Goal: Task Accomplishment & Management: Complete application form

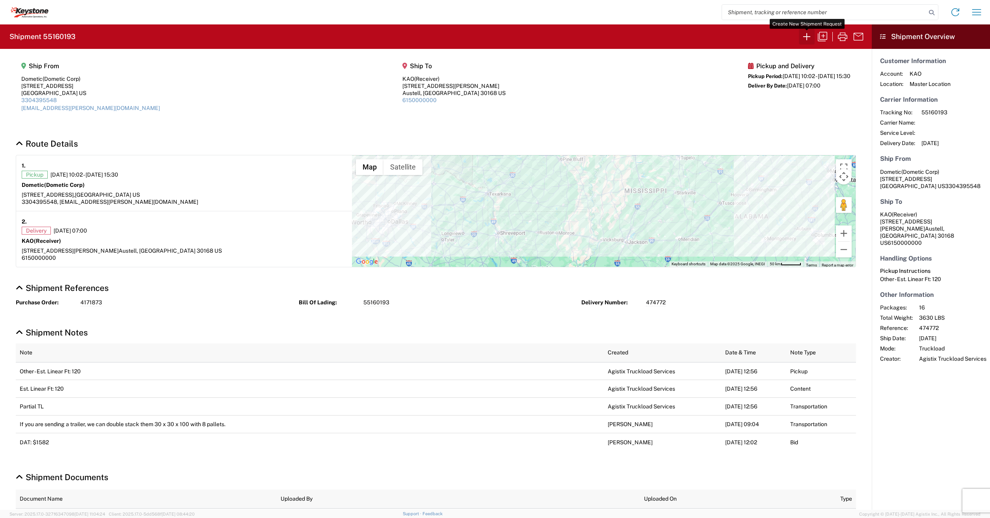
click at [813, 36] on icon "button" at bounding box center [807, 36] width 13 height 13
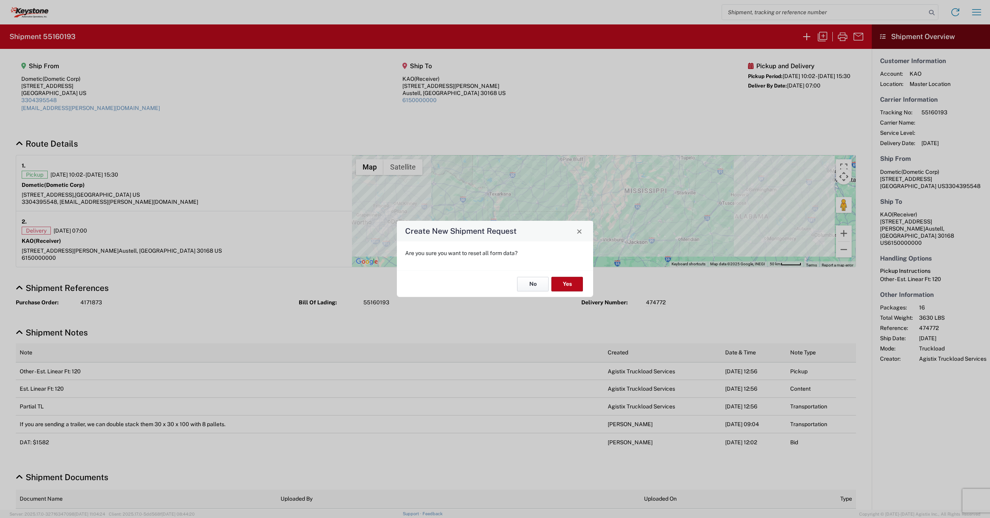
click at [529, 286] on button "No" at bounding box center [533, 284] width 32 height 15
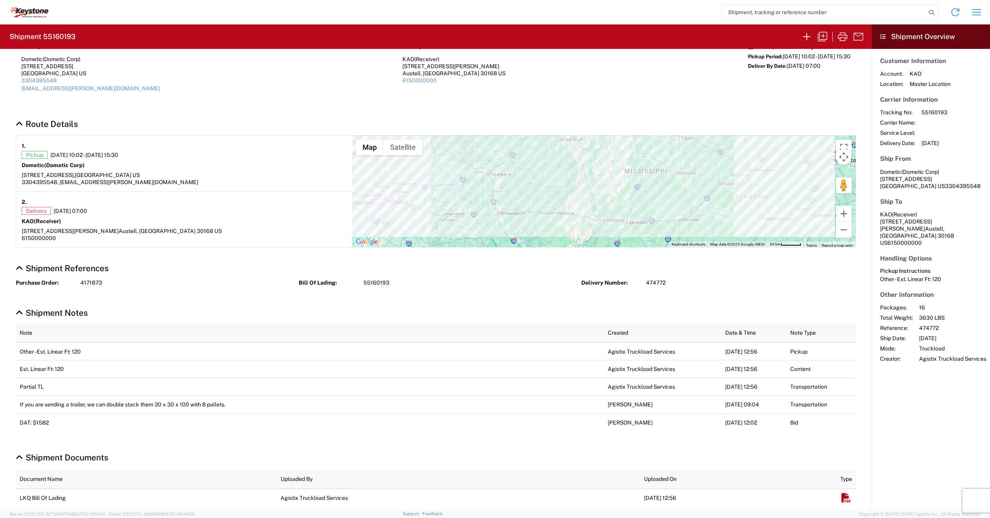
scroll to position [30, 0]
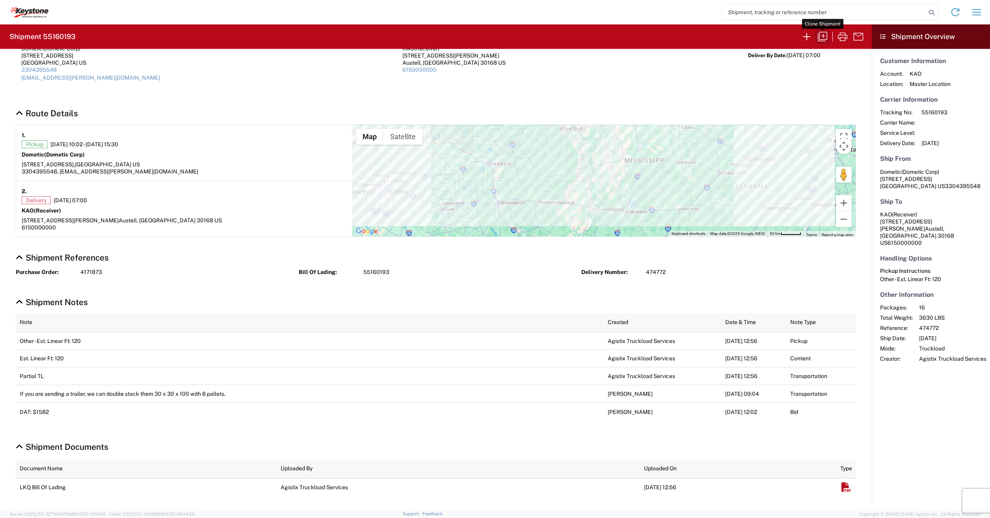
click at [822, 30] on button "button" at bounding box center [823, 37] width 16 height 16
select select "FULL"
select select "LBS"
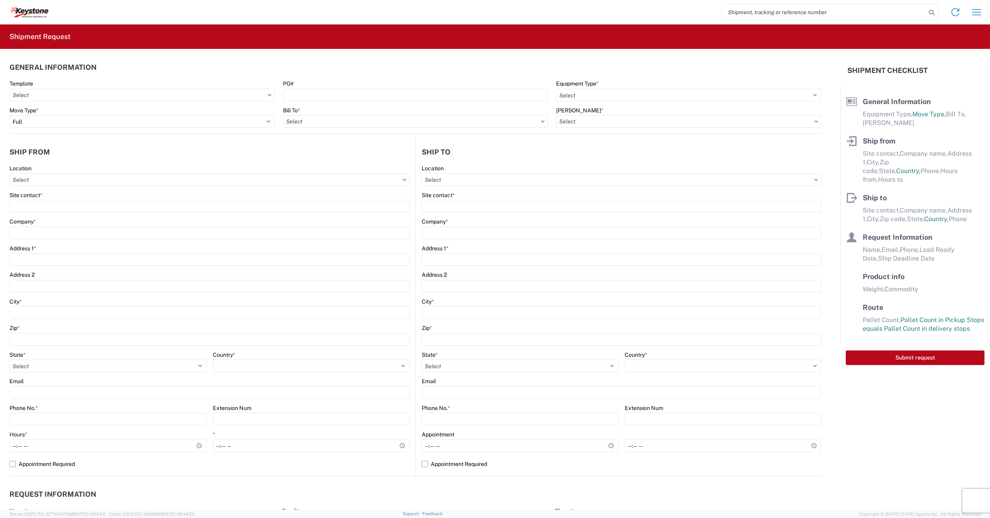
click at [811, 38] on div at bounding box center [495, 259] width 990 height 518
select select "STDV"
select select "PARTIAL_TL"
type input "Dometic Corp"
type input "Dometic"
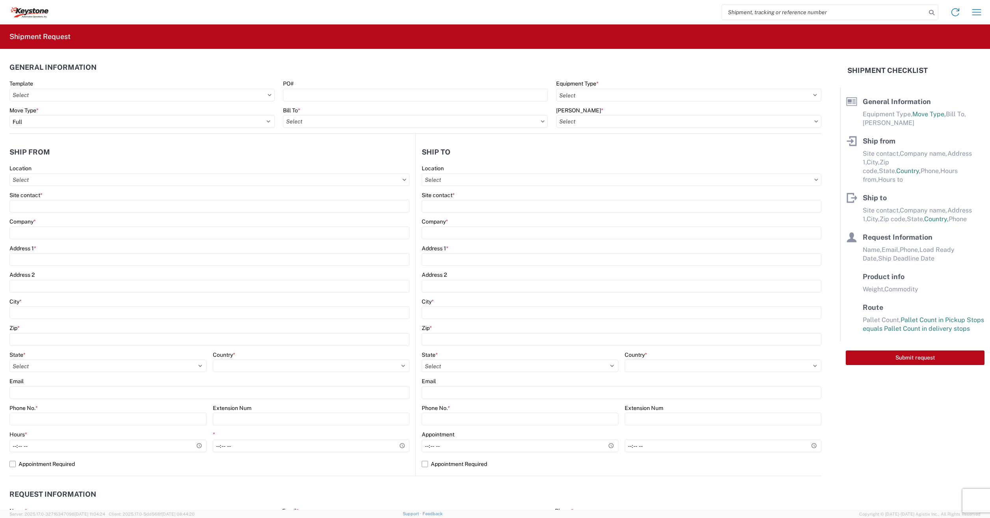
type input "[STREET_ADDRESS]"
type input "[GEOGRAPHIC_DATA]"
type input "75051"
type input "[EMAIL_ADDRESS][PERSON_NAME][DOMAIN_NAME]"
type input "Receiver"
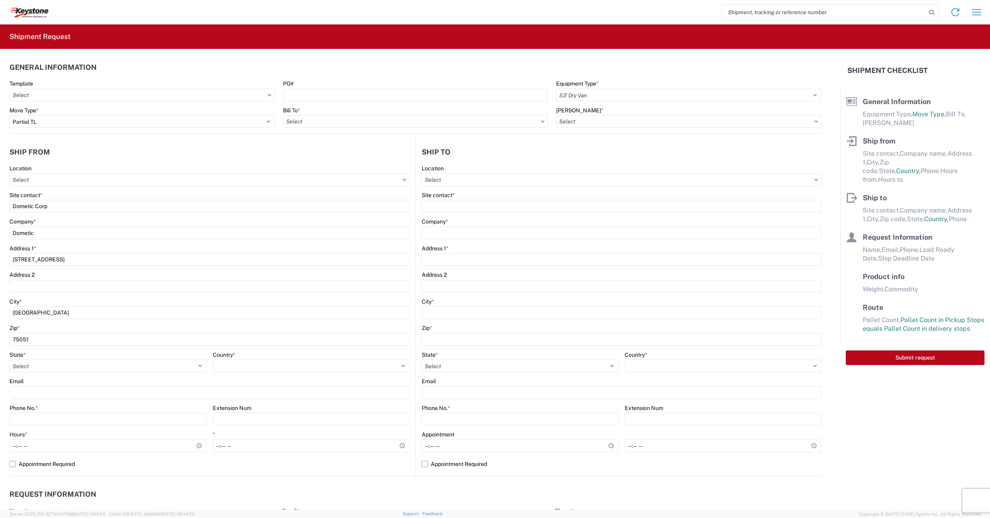
type input "KAO"
type input "[STREET_ADDRESS][PERSON_NAME]"
type input "Austell"
type input "30168"
type input "[PERSON_NAME]"
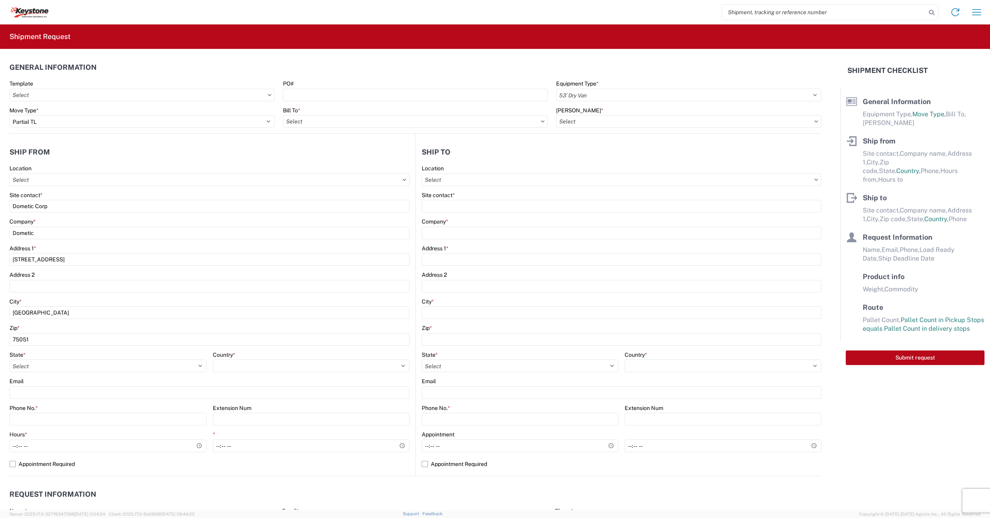
type input "[EMAIL_ADDRESS][PERSON_NAME][DOMAIN_NAME]"
type input "3304395548"
type input "[DATE]"
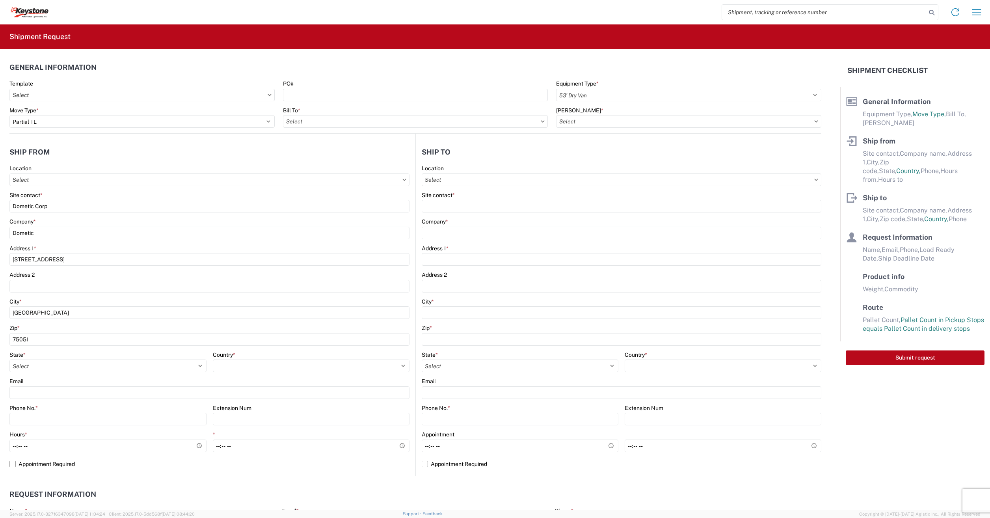
type input "3630"
type input "Other"
type input "16"
type input "48"
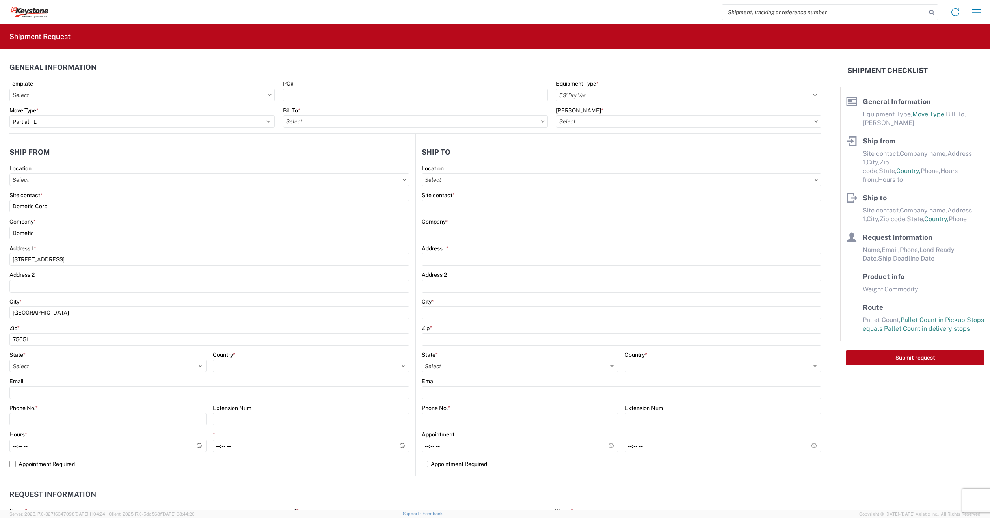
type input "360"
type input "612"
select select "IN"
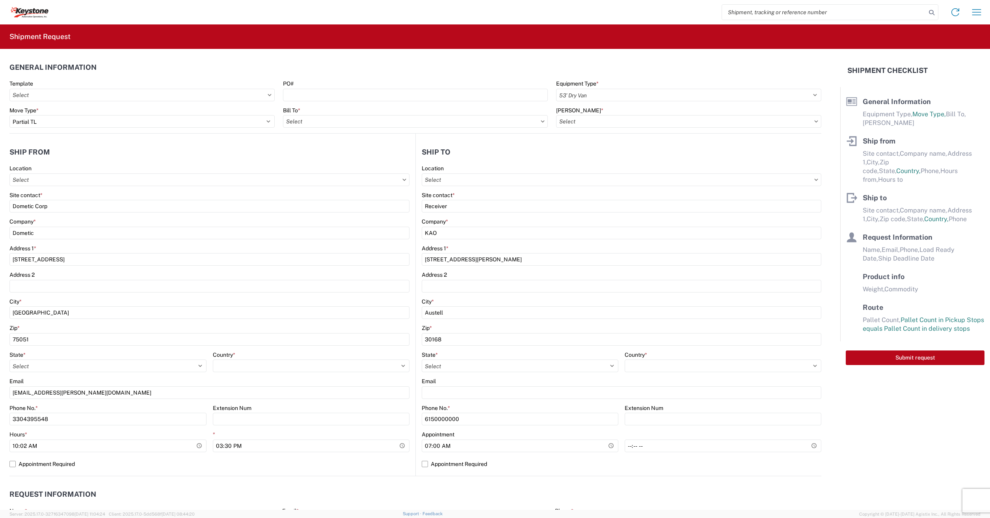
select select "US"
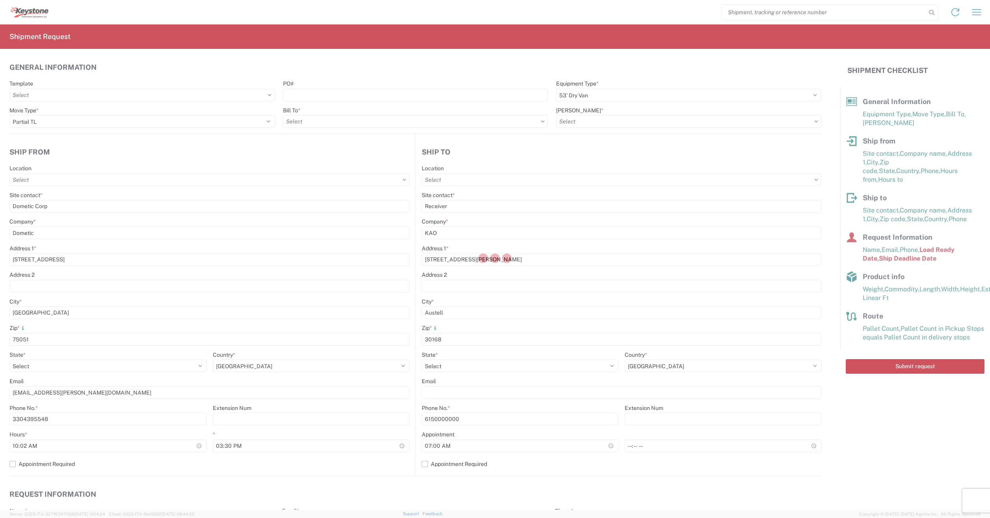
type input "8402 - Austell - KAO Warehouse [GEOGRAPHIC_DATA]"
type input "8401 - [GEOGRAPHIC_DATA] - KAO Warehouse"
type input "8401-6300-66012-0000 - 8401 Transfers, 8401-6300-66012-0000 - 8401 Transfers"
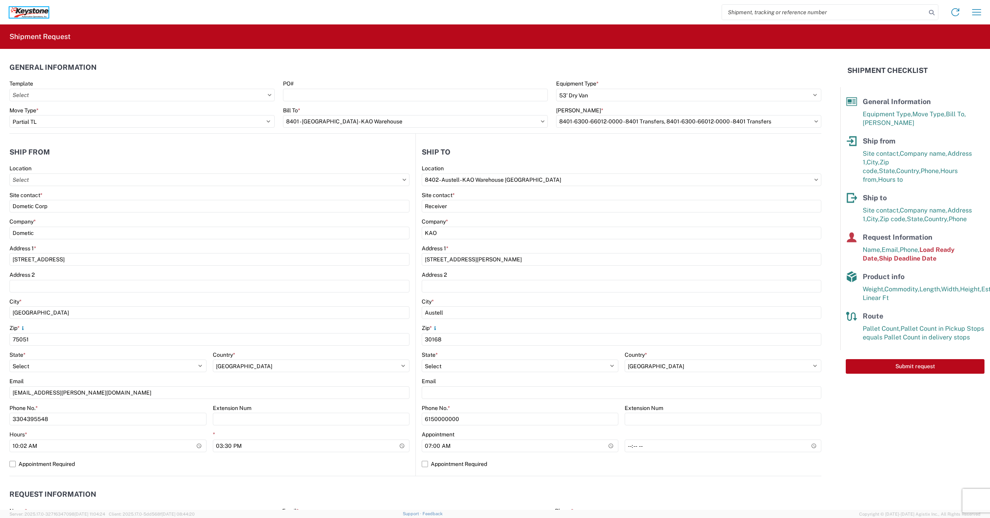
click at [25, 9] on icon at bounding box center [28, 12] width 39 height 11
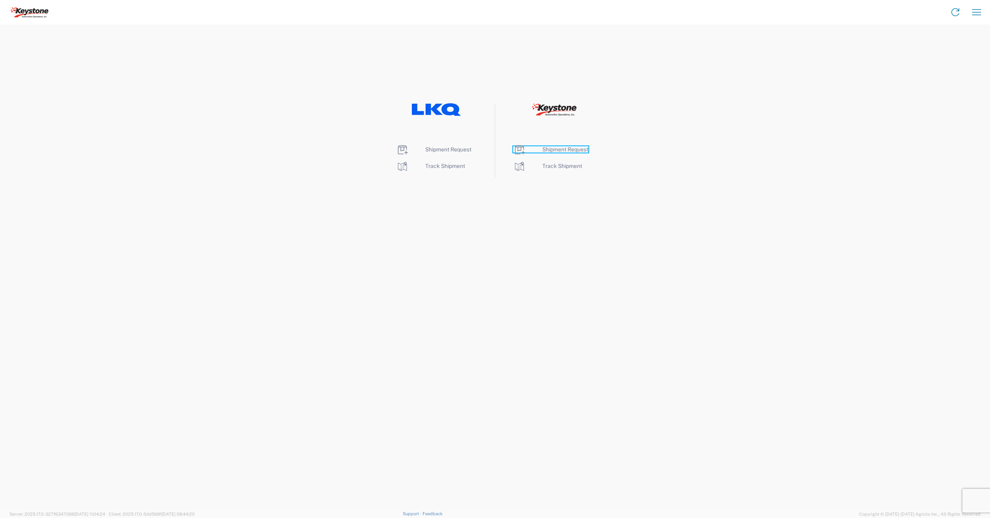
click at [560, 149] on span "Shipment Request" at bounding box center [565, 149] width 46 height 6
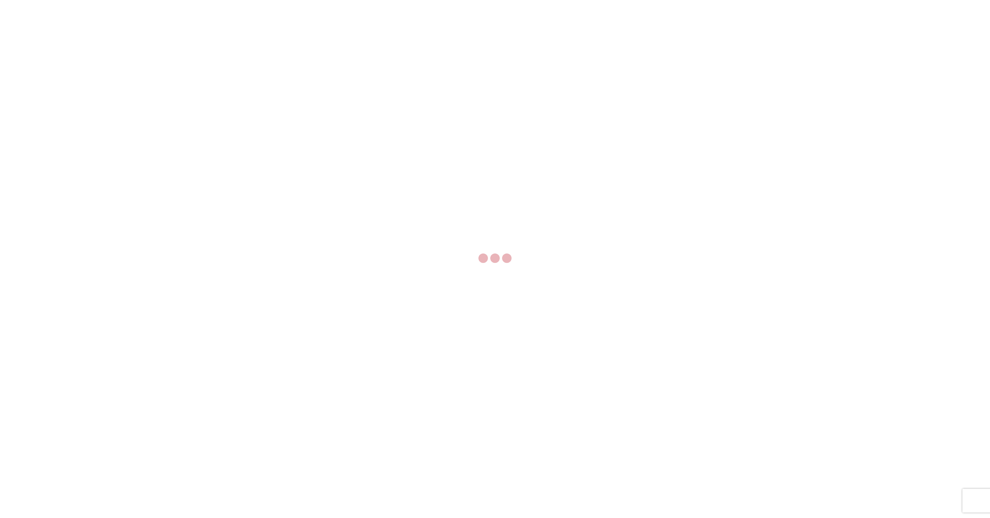
select select "FULL"
select select "LBS"
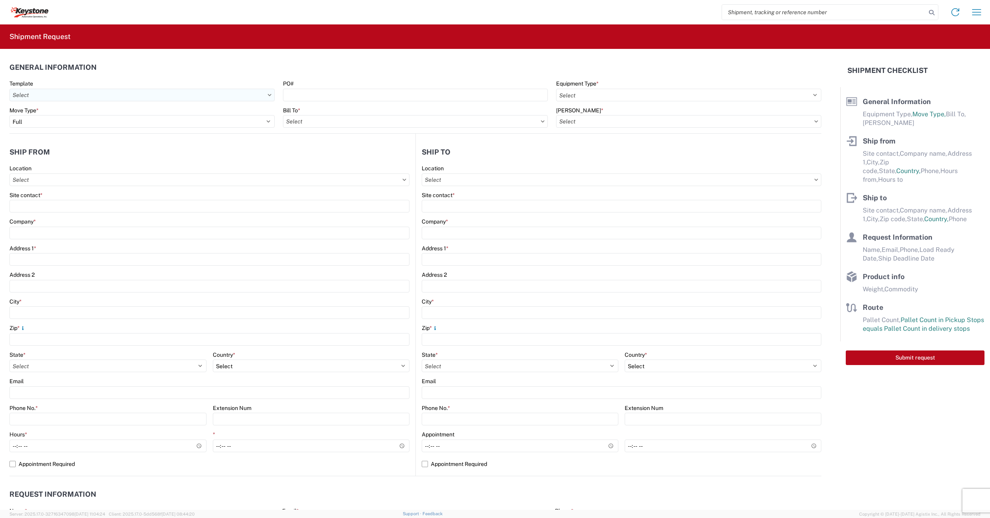
click at [26, 94] on input "Template" at bounding box center [141, 95] width 265 height 13
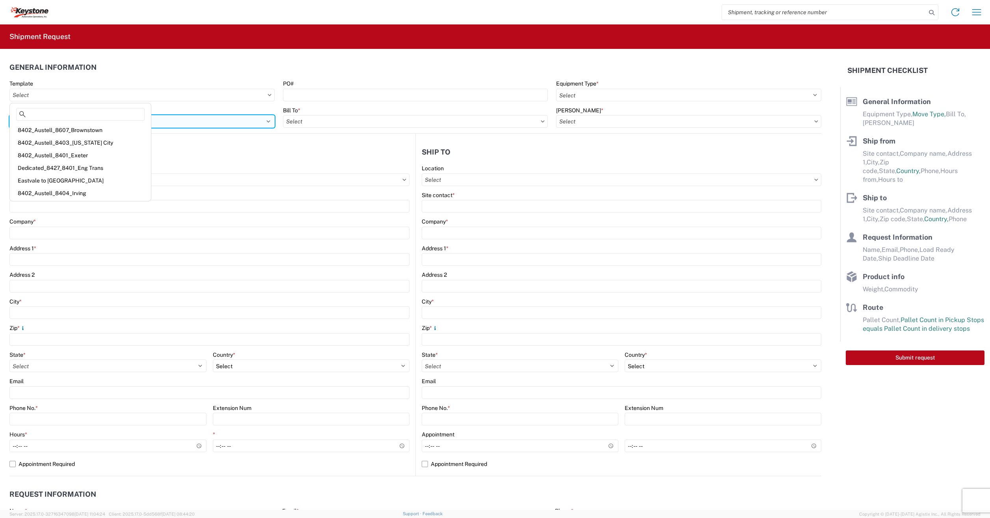
click at [247, 117] on select "Select Full Partial TL" at bounding box center [141, 121] width 265 height 13
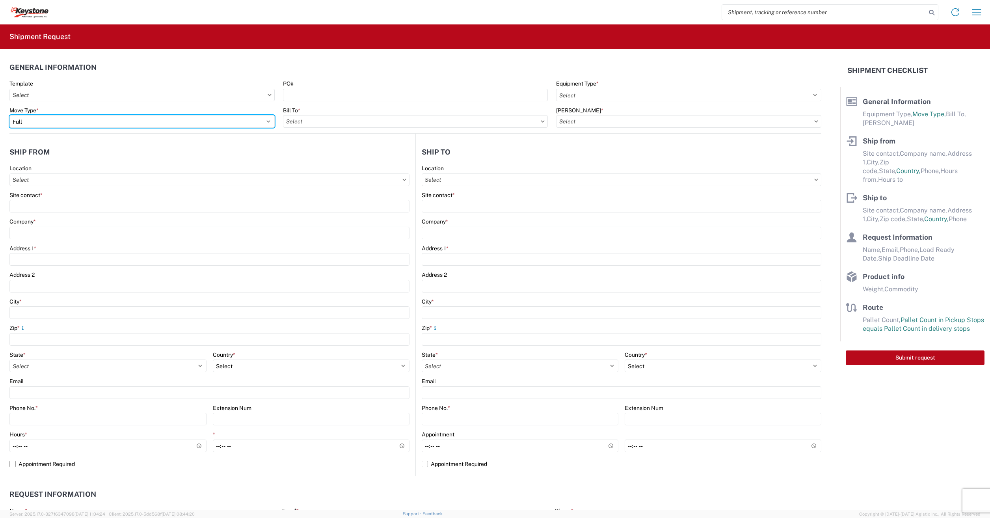
select select "PARTIAL_TL"
click at [9, 115] on select "Select Full Partial TL" at bounding box center [141, 121] width 265 height 13
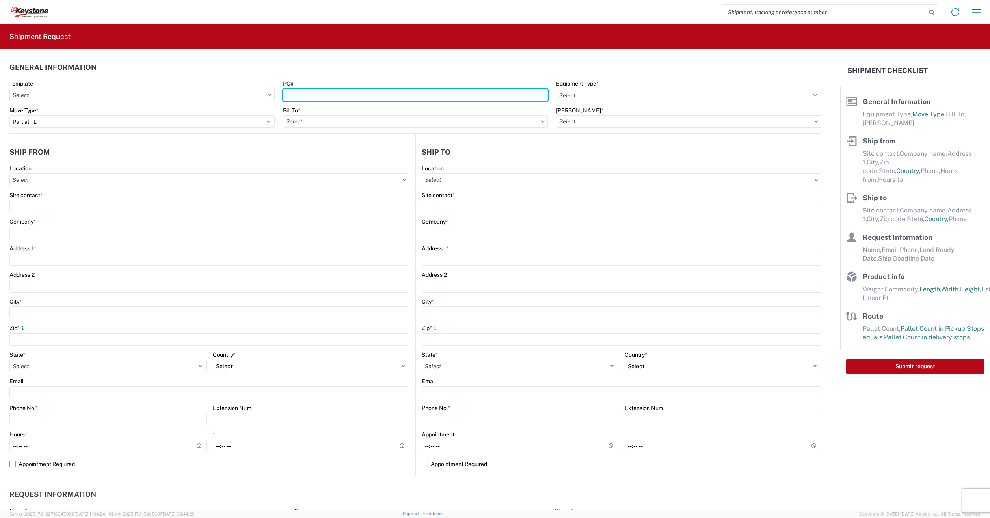
click at [291, 89] on input "PO#" at bounding box center [415, 95] width 265 height 13
type input "5098761,5098295"
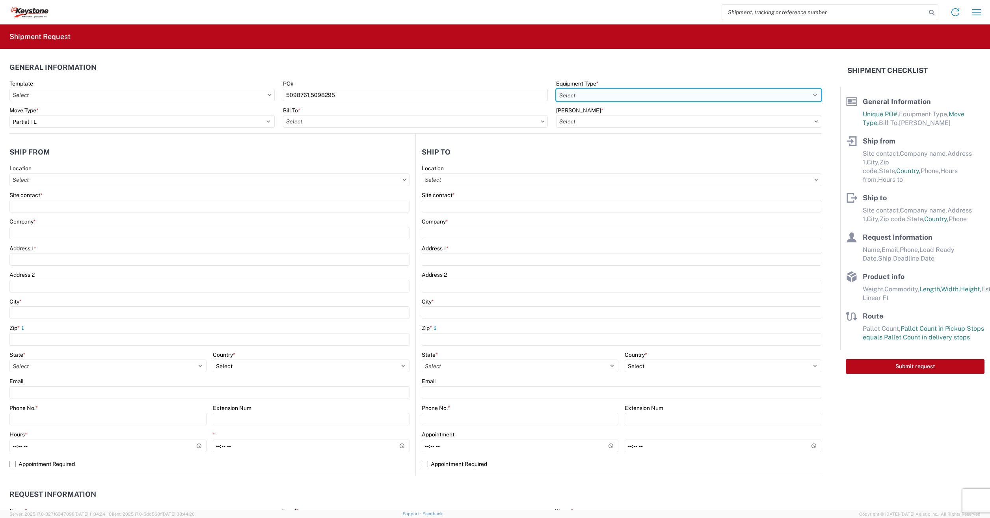
click at [572, 92] on select "Select 53’ Dry Van Flatbed Dropdeck (van) Lowboy (flatbed) Rail" at bounding box center [688, 95] width 265 height 13
select select "STDV"
click at [556, 89] on select "Select 53’ Dry Van Flatbed Dropdeck (van) Lowboy (flatbed) Rail" at bounding box center [688, 95] width 265 height 13
click at [401, 119] on input "Bill To *" at bounding box center [415, 121] width 265 height 13
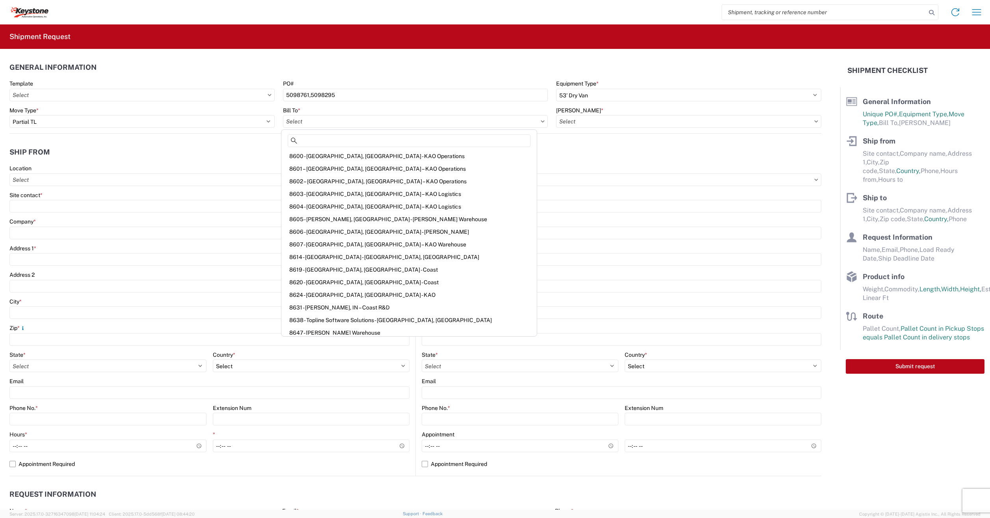
scroll to position [986, 0]
click at [320, 231] on div "8607 - [GEOGRAPHIC_DATA], [GEOGRAPHIC_DATA] – KAO Warehouse" at bounding box center [409, 230] width 252 height 13
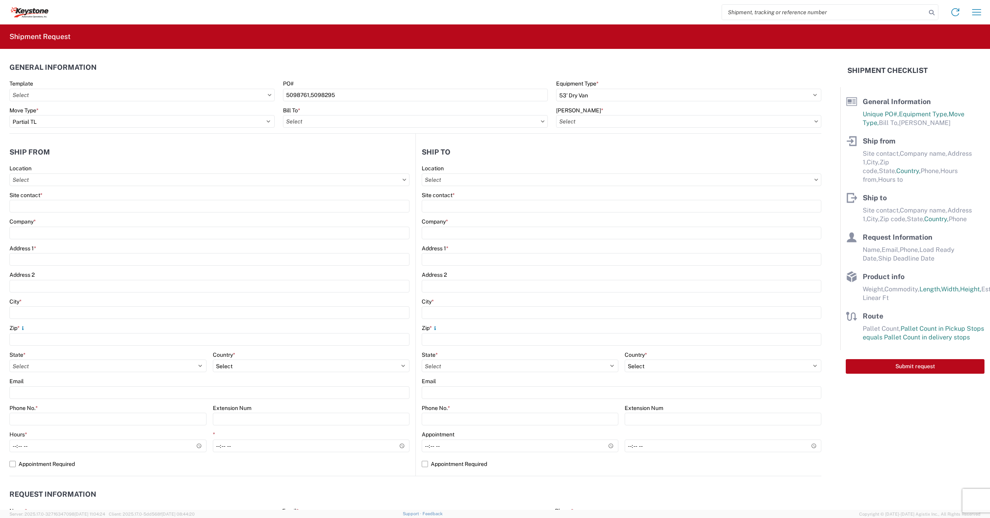
type input "8607 - [GEOGRAPHIC_DATA], [GEOGRAPHIC_DATA] – KAO Warehouse"
click at [588, 123] on input "[PERSON_NAME] *" at bounding box center [688, 121] width 265 height 13
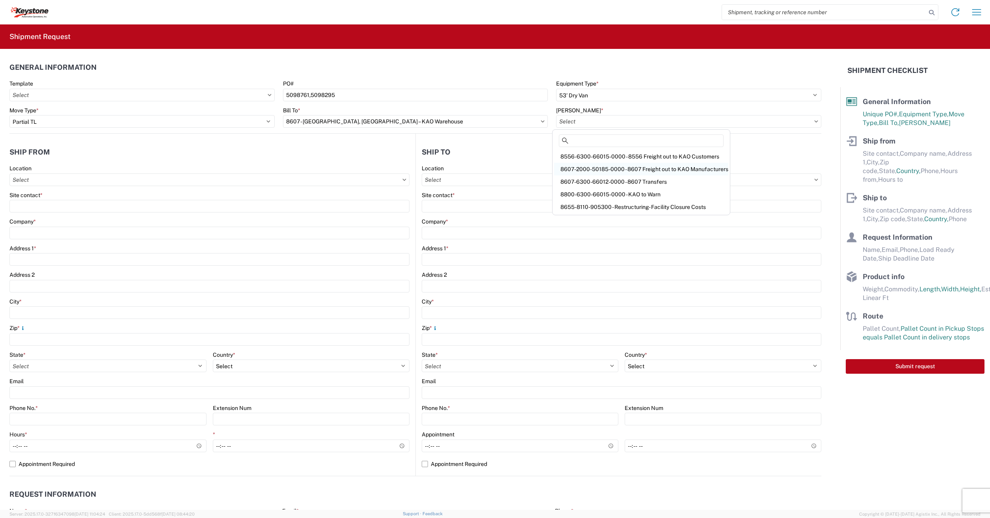
click at [581, 170] on div "8607-2000-50185-0000 - 8607 Freight out to KAO Manufacturers" at bounding box center [641, 169] width 174 height 13
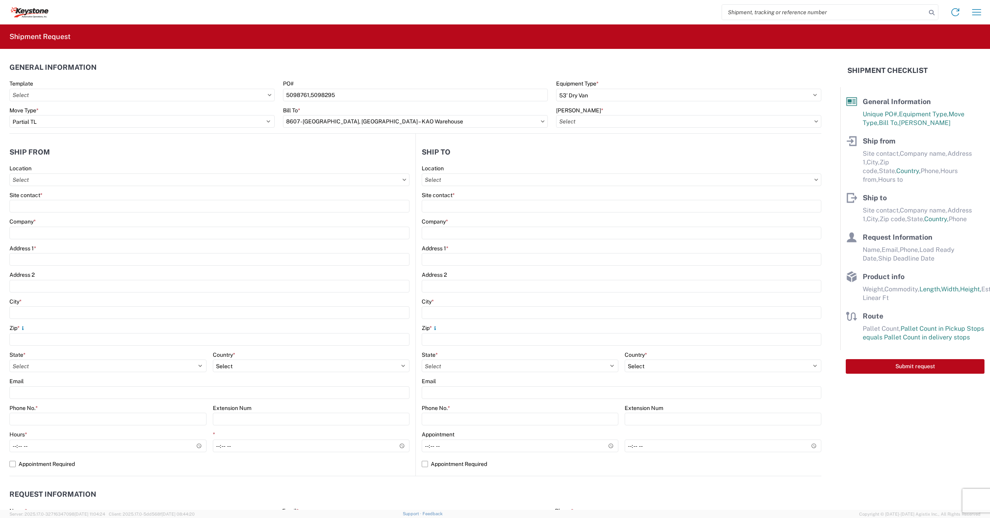
type input "8607-2000-50185-0000 - 8607 Freight out to KAO Manufacturers"
click at [410, 182] on input "Location" at bounding box center [209, 179] width 400 height 13
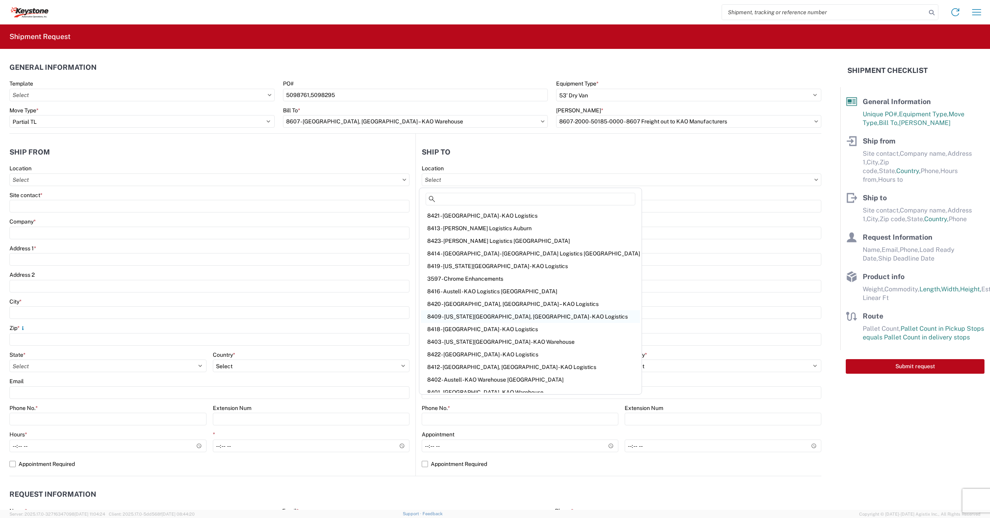
scroll to position [0, 0]
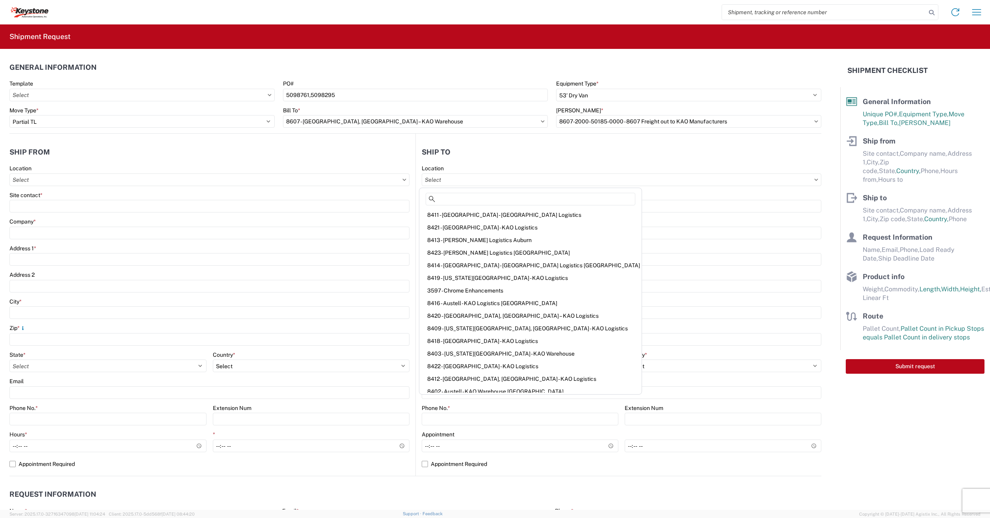
click at [475, 155] on header "Ship to" at bounding box center [619, 152] width 406 height 18
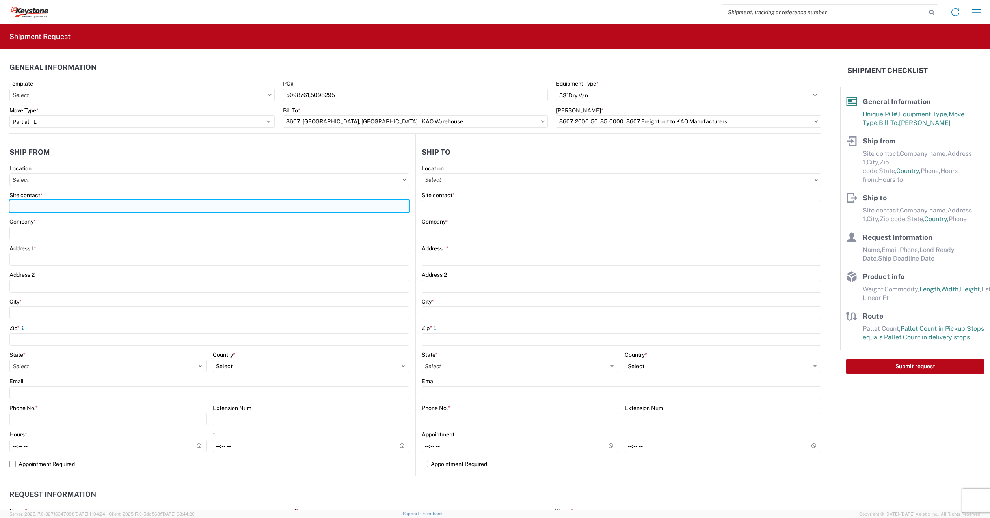
click at [21, 206] on input "Site contact *" at bounding box center [209, 206] width 400 height 13
type input "Dometic"
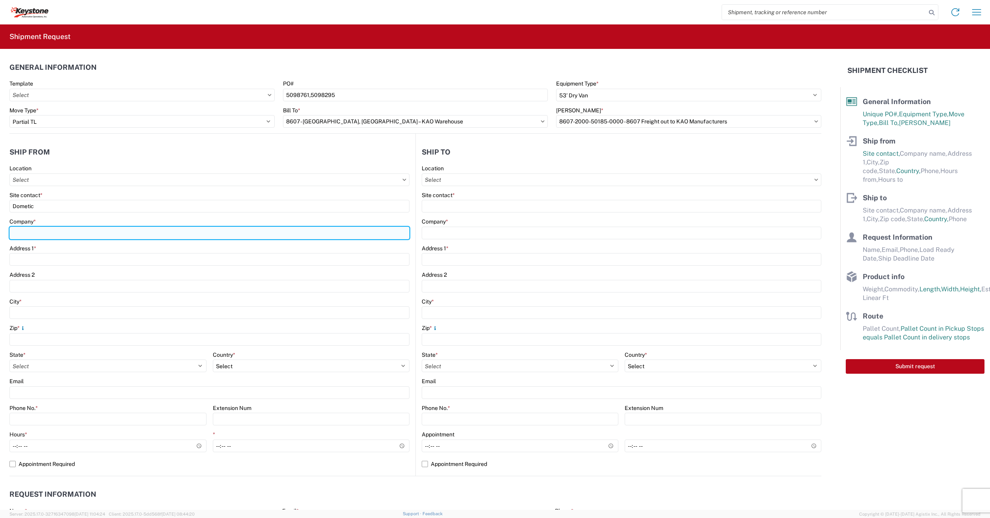
click at [29, 229] on input "Company *" at bounding box center [209, 233] width 400 height 13
type input "Dometic"
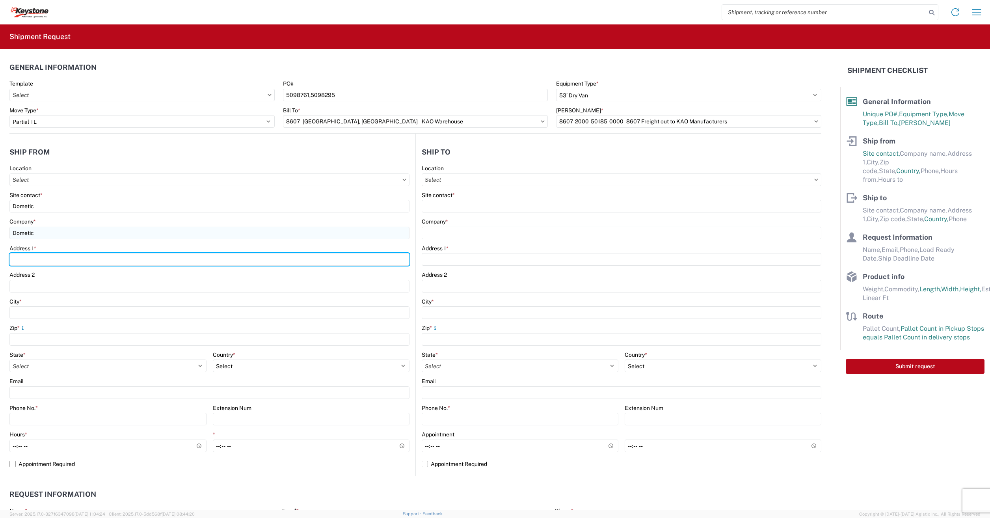
type input "[STREET_ADDRESS]"
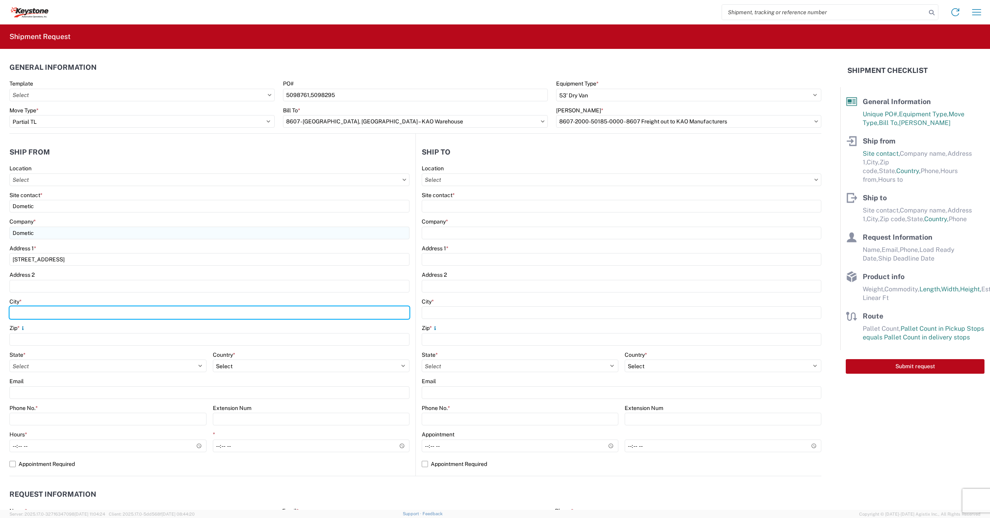
type input "[GEOGRAPHIC_DATA]"
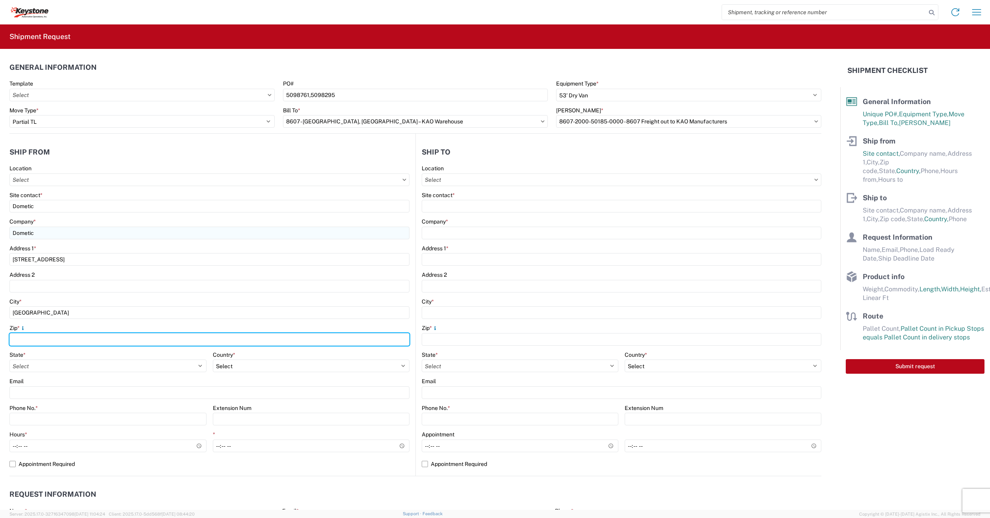
type input "75051"
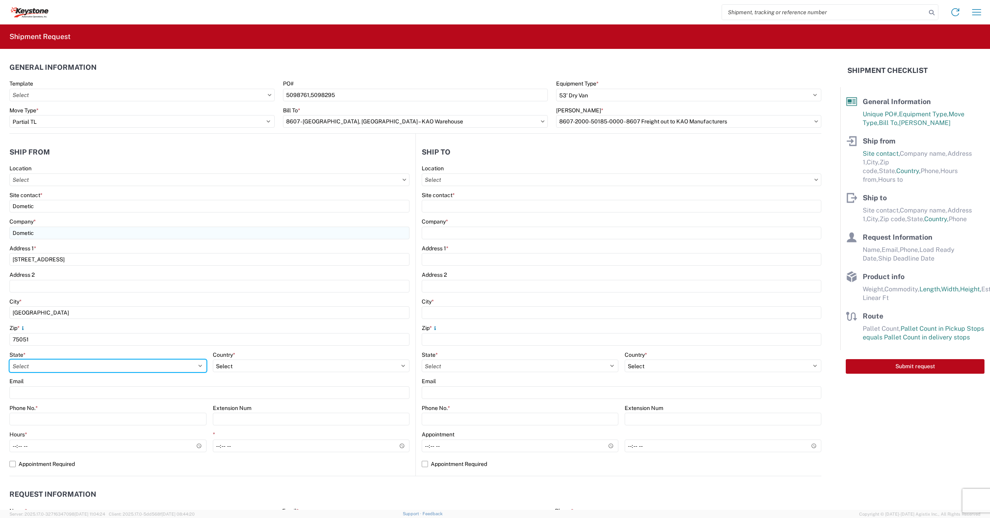
select select "[GEOGRAPHIC_DATA]"
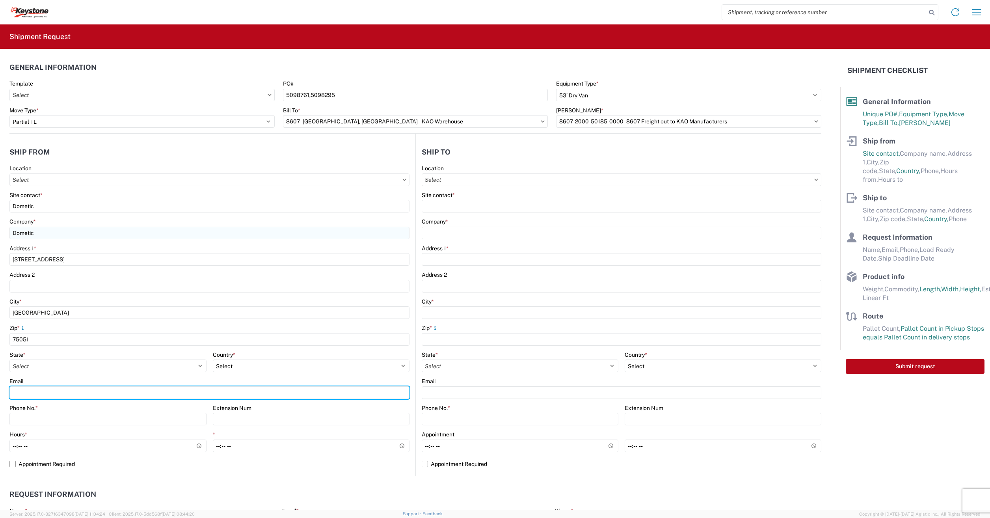
type input "[EMAIL_ADDRESS][PERSON_NAME][DOMAIN_NAME]"
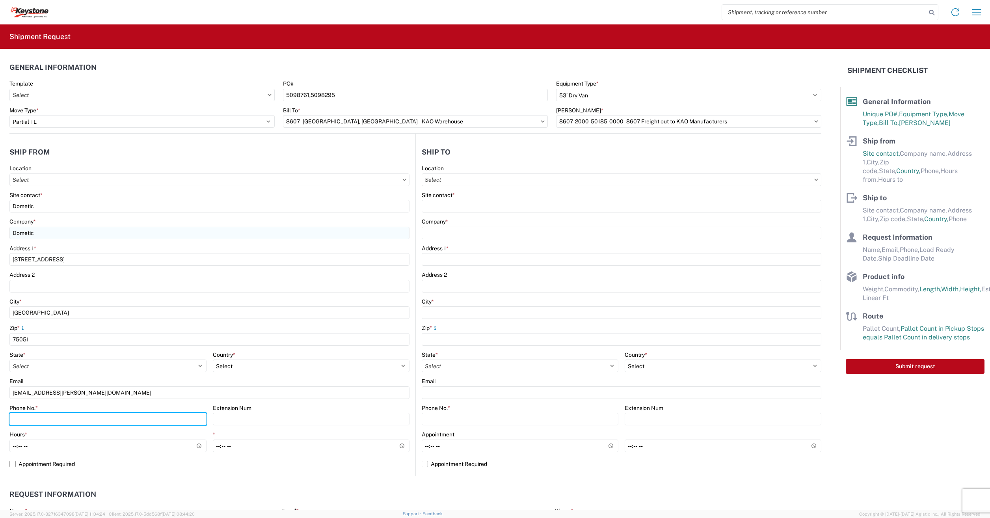
type input "3304395548"
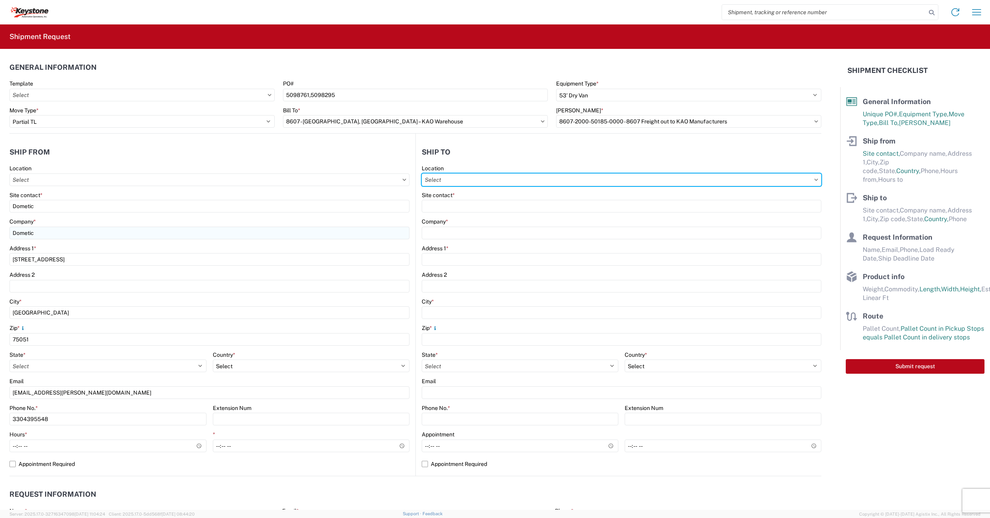
type input "8402 - Austell - KAO Warehouse [GEOGRAPHIC_DATA]"
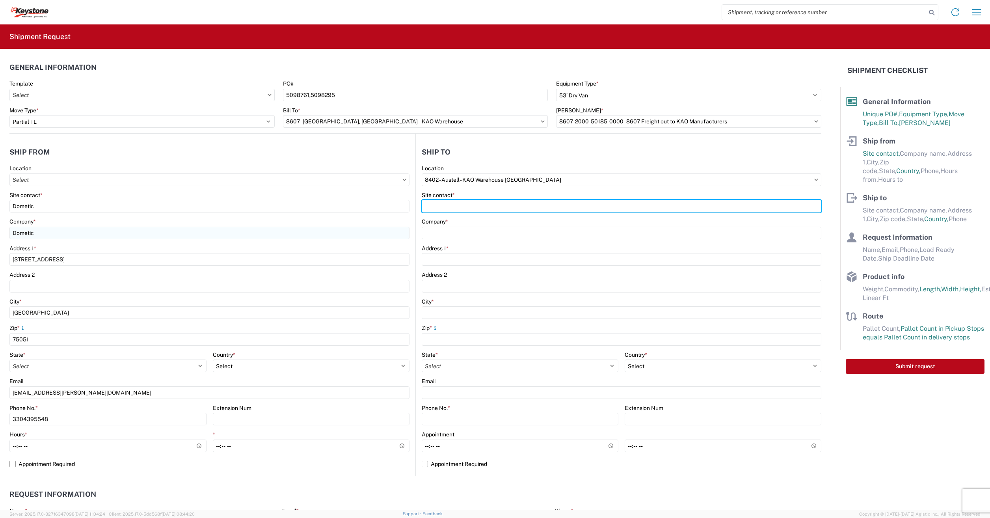
type input "Receiver"
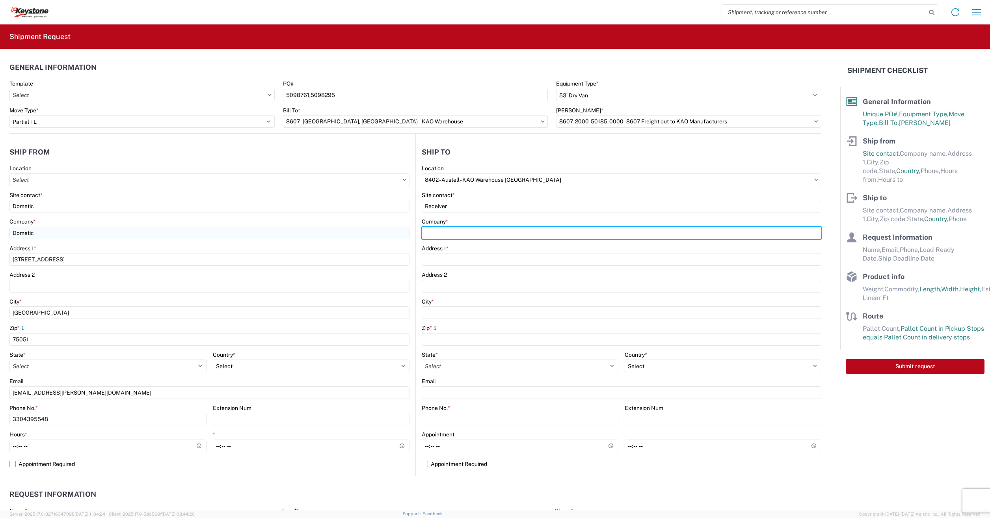
type input "KAO"
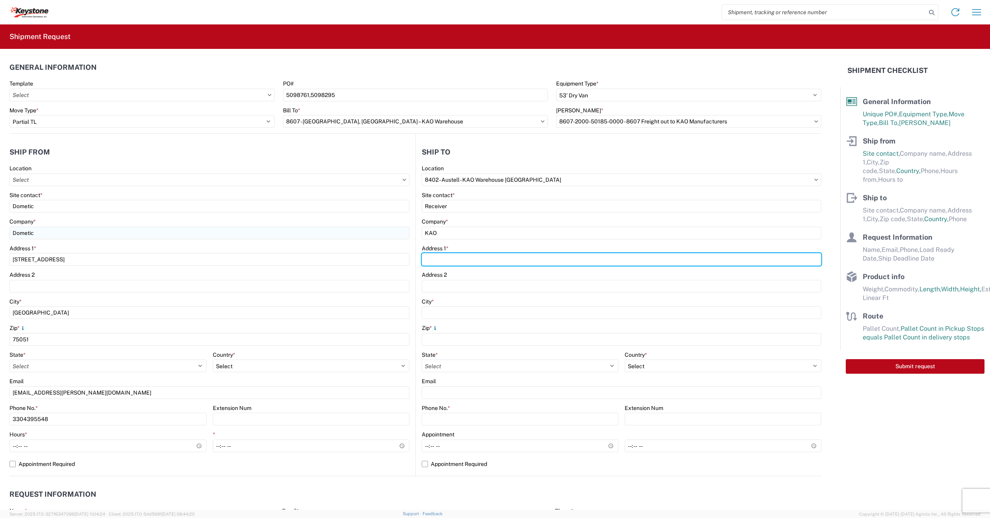
type input "[STREET_ADDRESS][PERSON_NAME]"
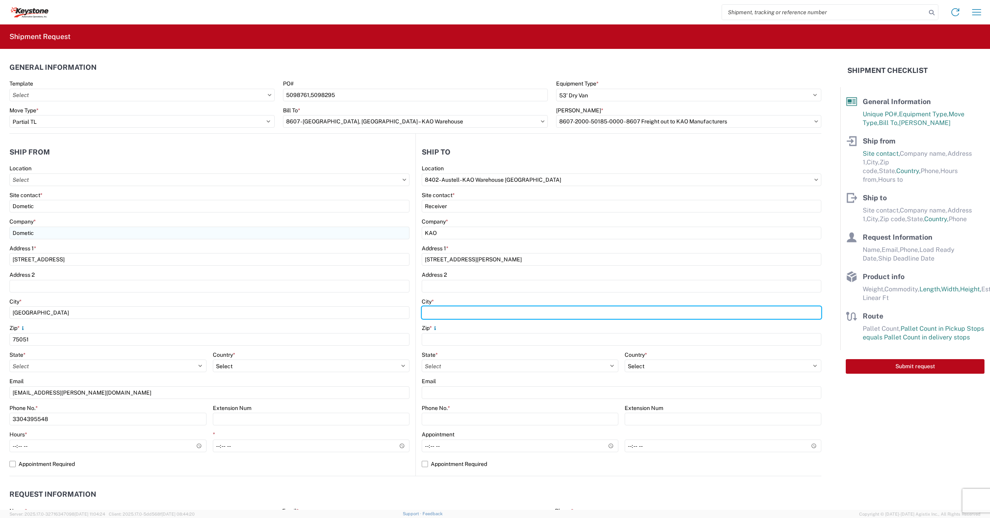
type input "Austell"
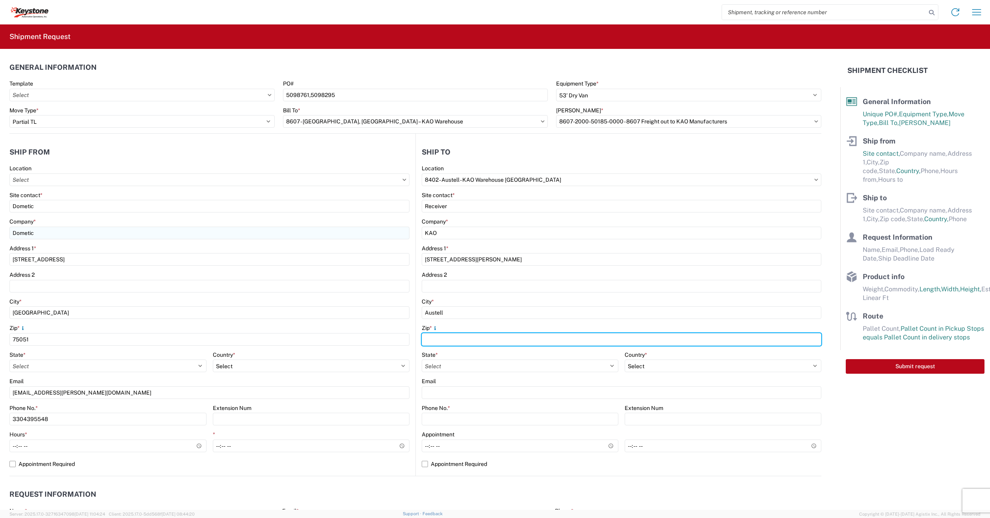
type input "30168"
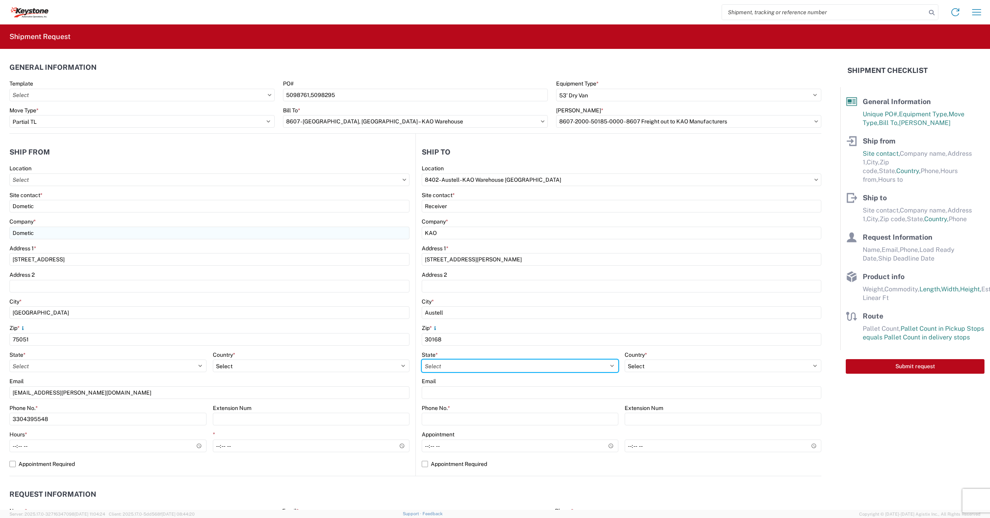
select select "GA"
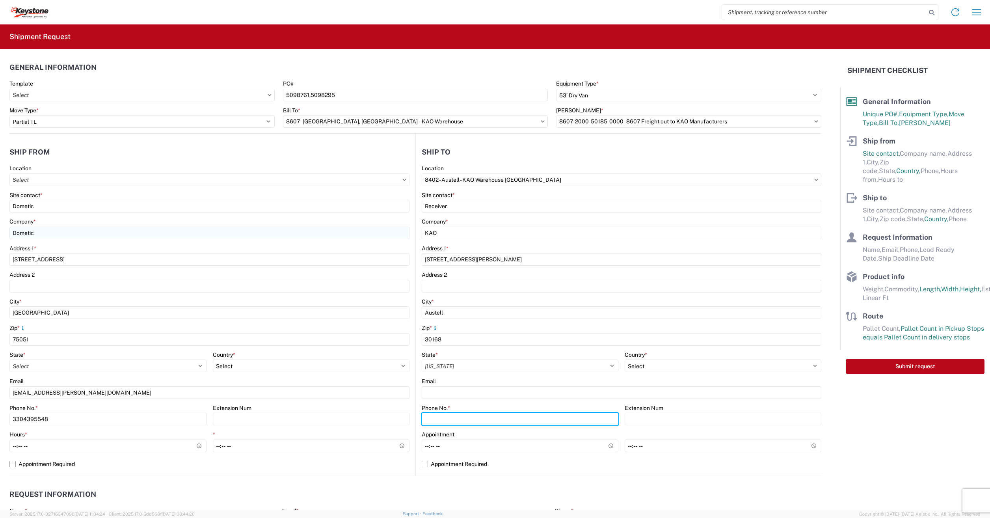
type input "6150000000"
type input "[PERSON_NAME]"
type input "[EMAIL_ADDRESS][PERSON_NAME][DOMAIN_NAME]"
type input "3304395548"
type input "[DATE]"
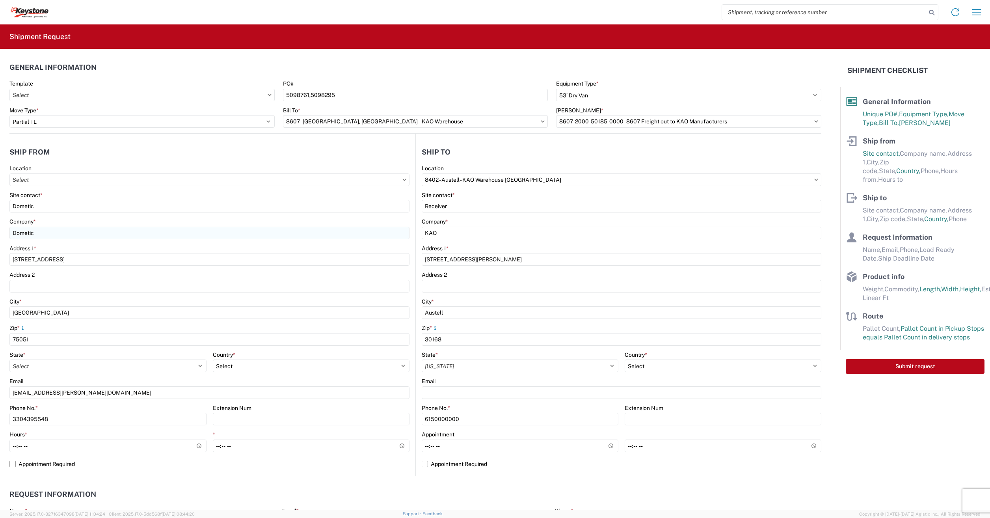
type input "[DATE]"
type input "3630"
type input "Other"
type input "16"
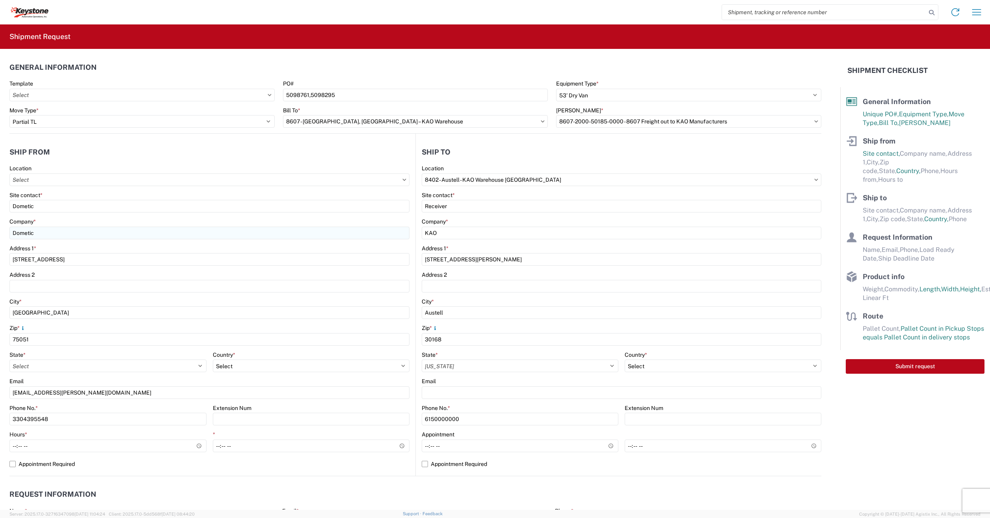
type input "120"
type input "48"
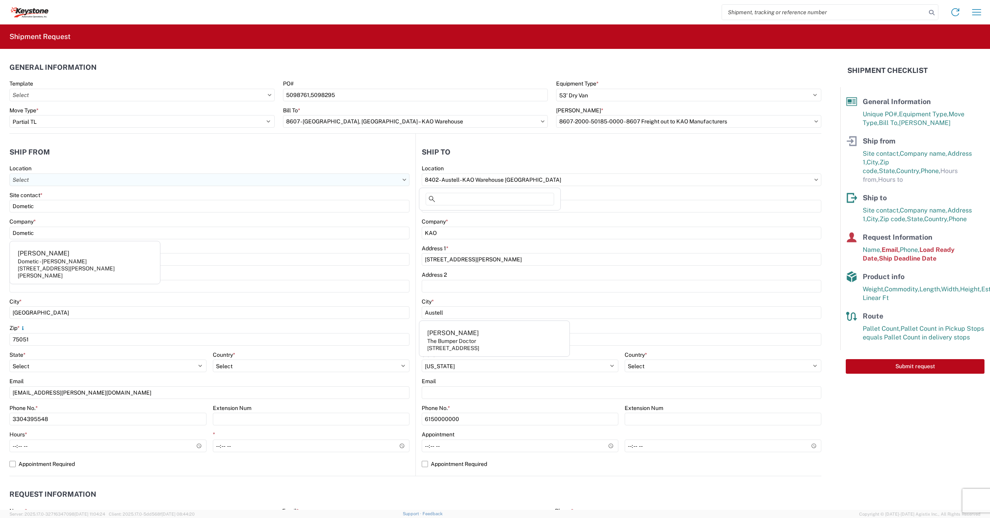
drag, startPoint x: 540, startPoint y: 180, endPoint x: 363, endPoint y: 176, distance: 176.6
click at [363, 176] on div "Ship from Location Site contact * Dometic Company * Dometic Address [STREET_ADD…" at bounding box center [415, 305] width 812 height 343
click at [814, 181] on icon at bounding box center [816, 180] width 4 height 2
click at [808, 179] on input "8402 - Austell - KAO Warehouse [GEOGRAPHIC_DATA]" at bounding box center [622, 179] width 400 height 13
click at [814, 179] on icon at bounding box center [816, 180] width 4 height 2
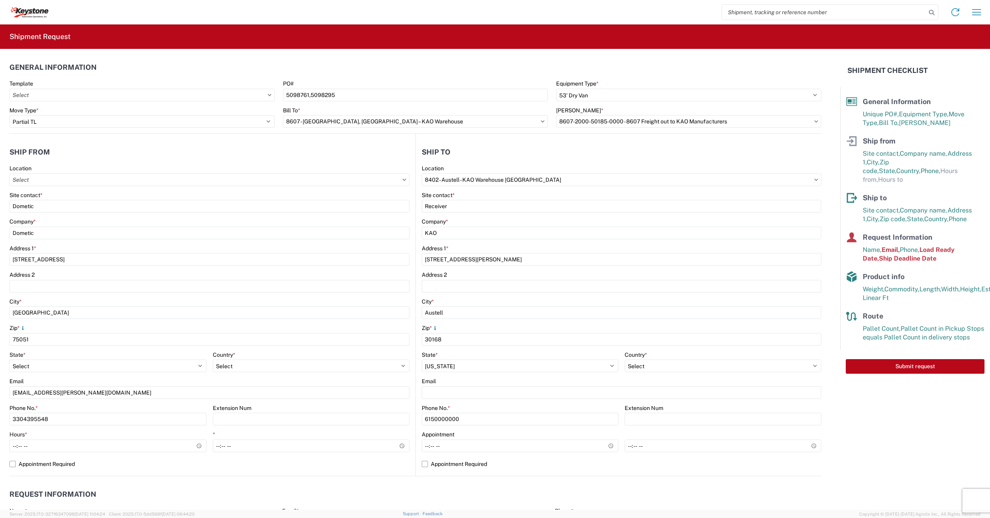
click at [814, 179] on icon at bounding box center [816, 180] width 4 height 2
drag, startPoint x: 466, startPoint y: 199, endPoint x: 462, endPoint y: 210, distance: 11.5
click at [466, 205] on div "Site contact * Receiver" at bounding box center [622, 202] width 400 height 21
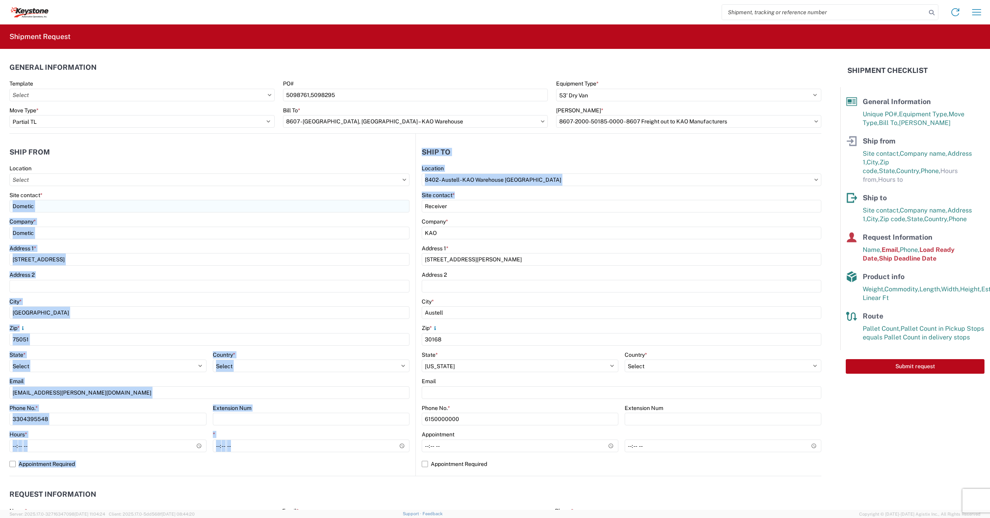
drag, startPoint x: 434, startPoint y: 211, endPoint x: 348, endPoint y: 207, distance: 86.4
click at [344, 206] on div "Ship from Location Site contact * Dometic Company * Dometic Address [STREET_ADD…" at bounding box center [415, 305] width 812 height 343
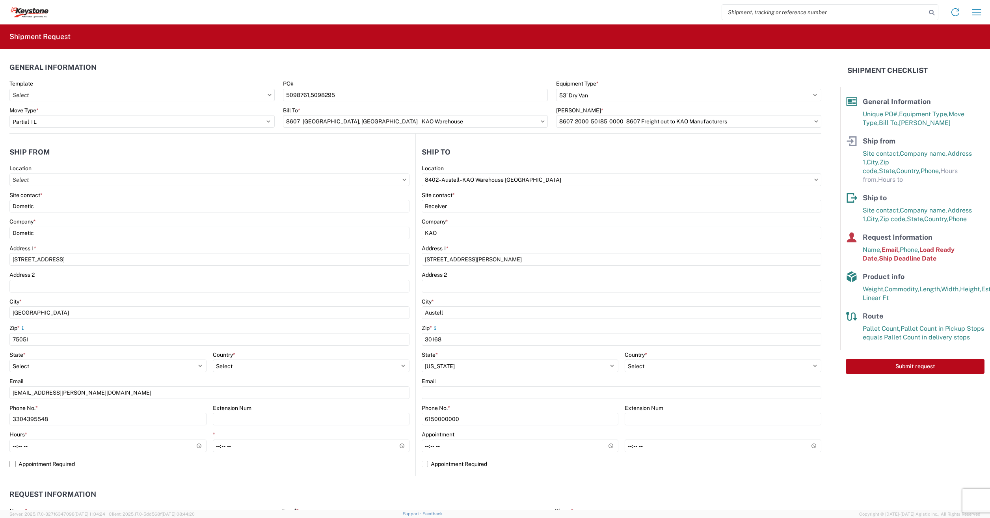
drag, startPoint x: 593, startPoint y: 250, endPoint x: 597, endPoint y: 241, distance: 9.0
click at [594, 248] on div "Address 1 *" at bounding box center [622, 248] width 400 height 7
click at [815, 180] on icon at bounding box center [817, 180] width 4 height 2
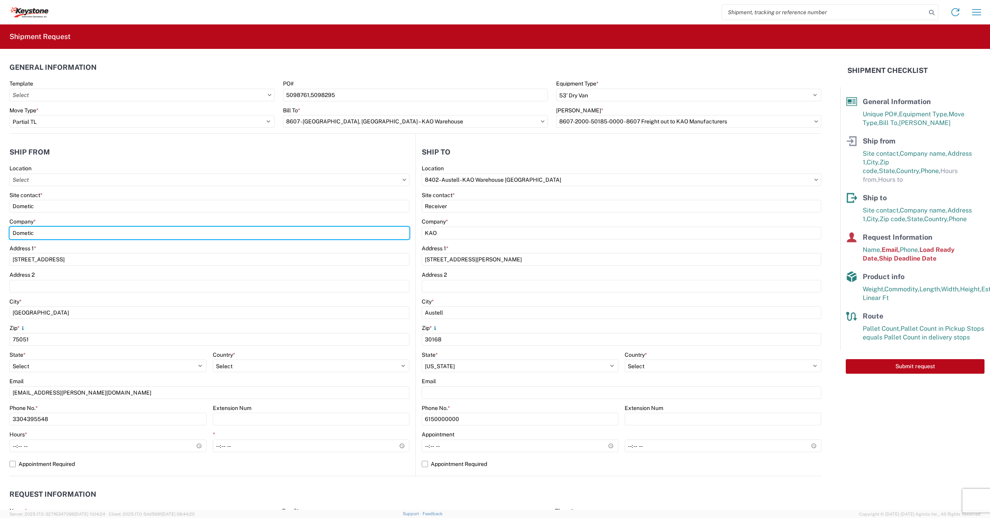
drag, startPoint x: 24, startPoint y: 235, endPoint x: -2, endPoint y: 233, distance: 26.2
click at [0, 233] on html "Home Shipment request Shipment tracking Shipment Request General Information Te…" at bounding box center [495, 259] width 990 height 518
click at [40, 233] on input "Dometic" at bounding box center [209, 233] width 400 height 13
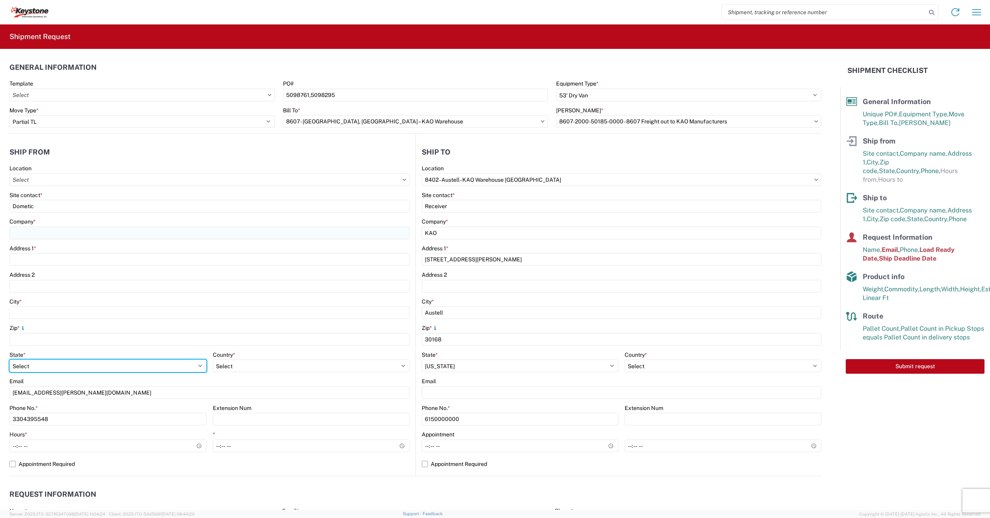
select select
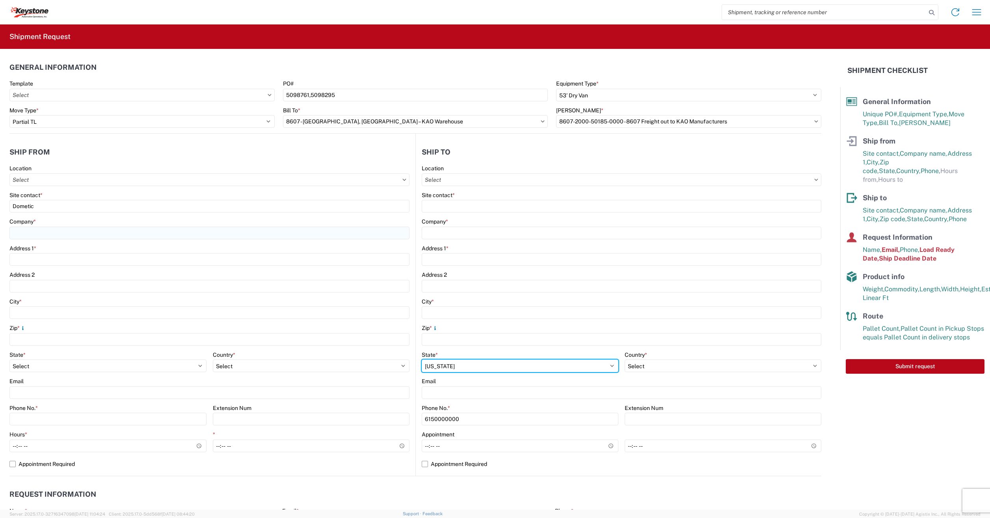
select select
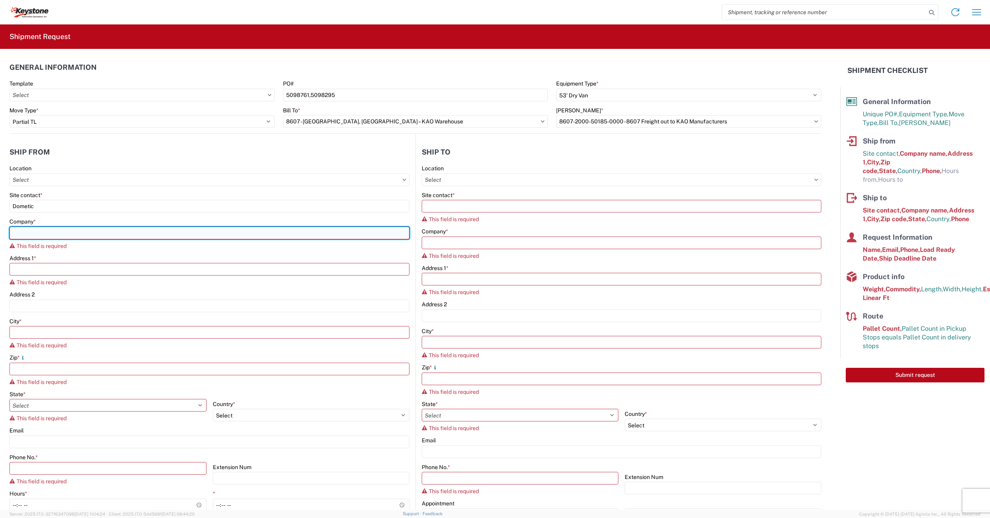
click at [59, 233] on input "Company *" at bounding box center [209, 233] width 400 height 13
type input "KEYSTONE Automotive Operations"
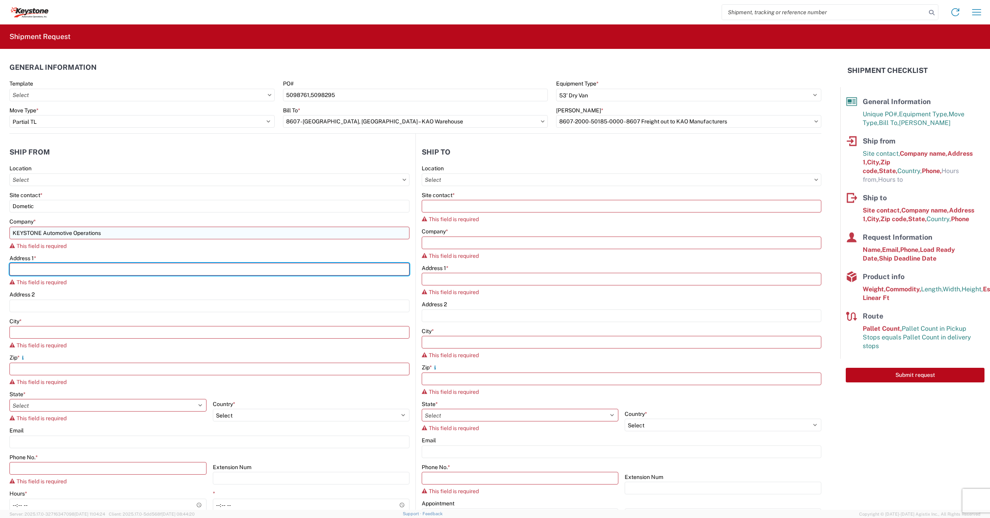
type input "[STREET_ADDRESS]"
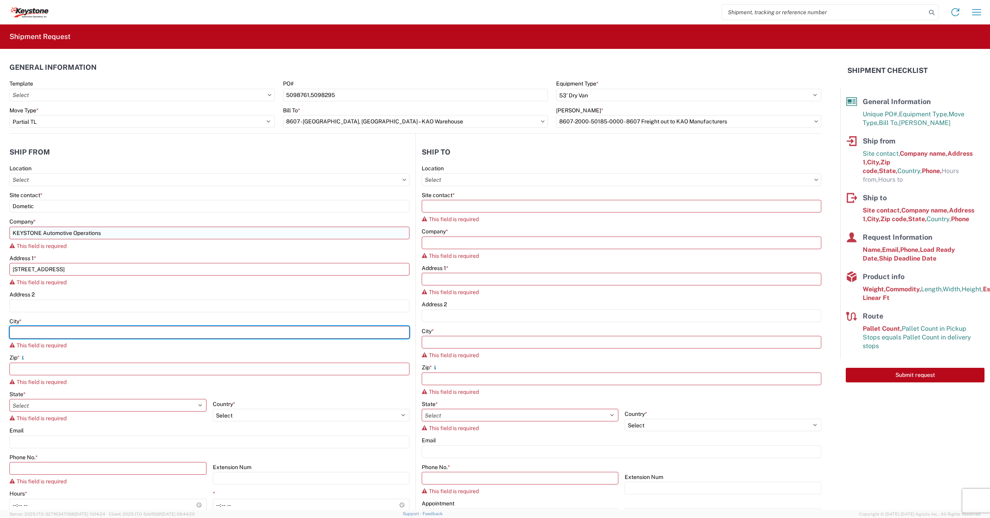
type input "[PERSON_NAME]"
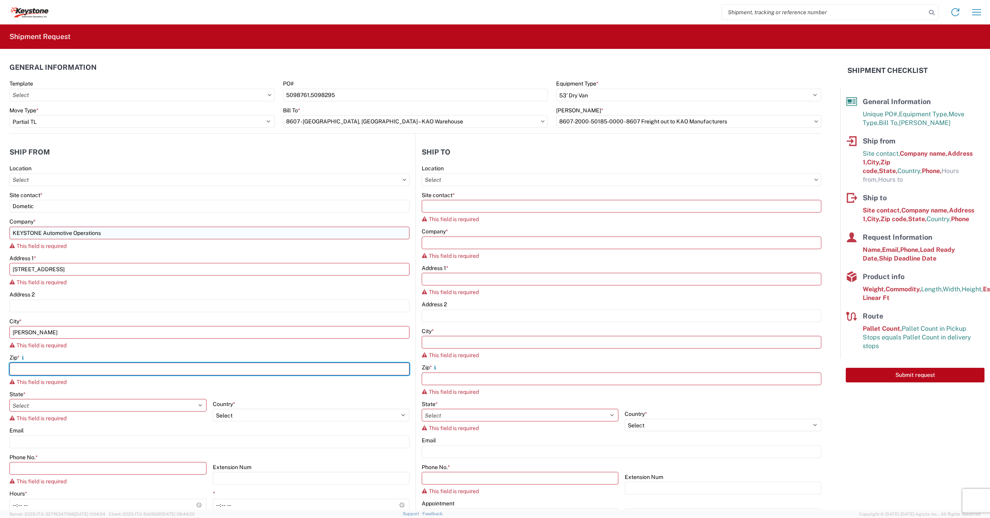
type input "99004"
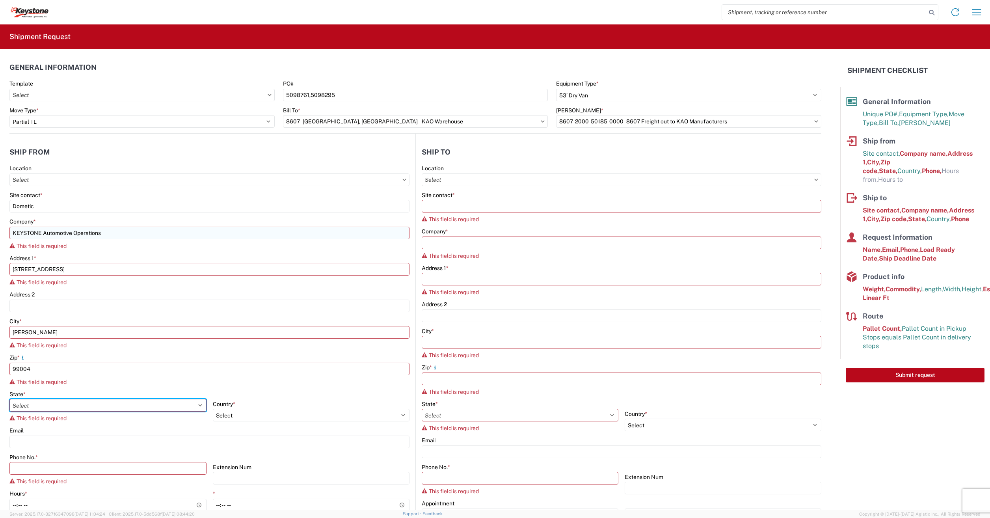
select select "WA"
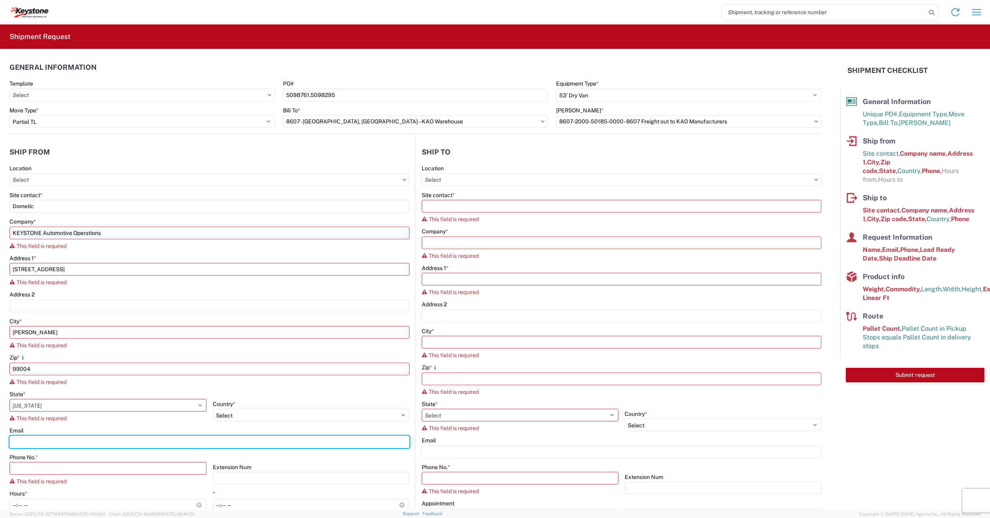
type input "[EMAIL_ADDRESS][DOMAIN_NAME]"
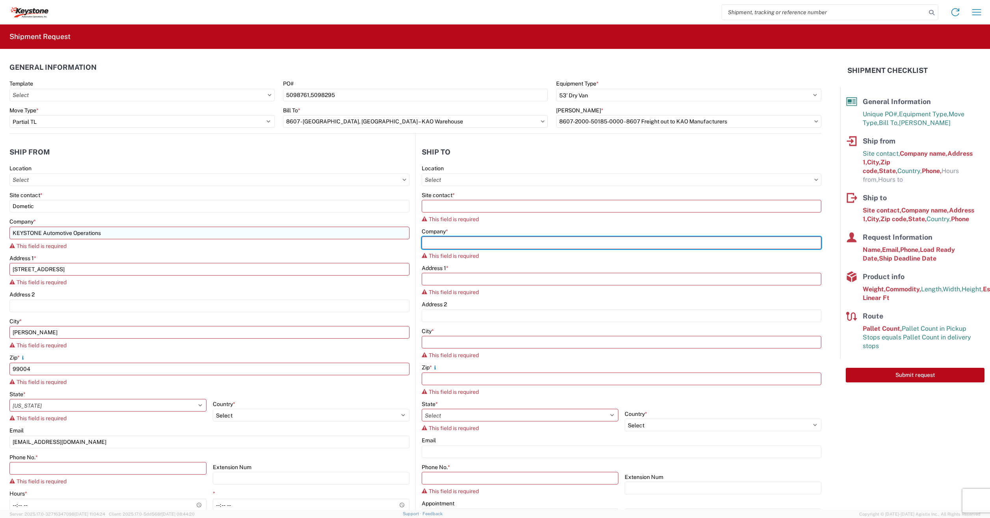
type input "KEYSTONE Automotive Operations"
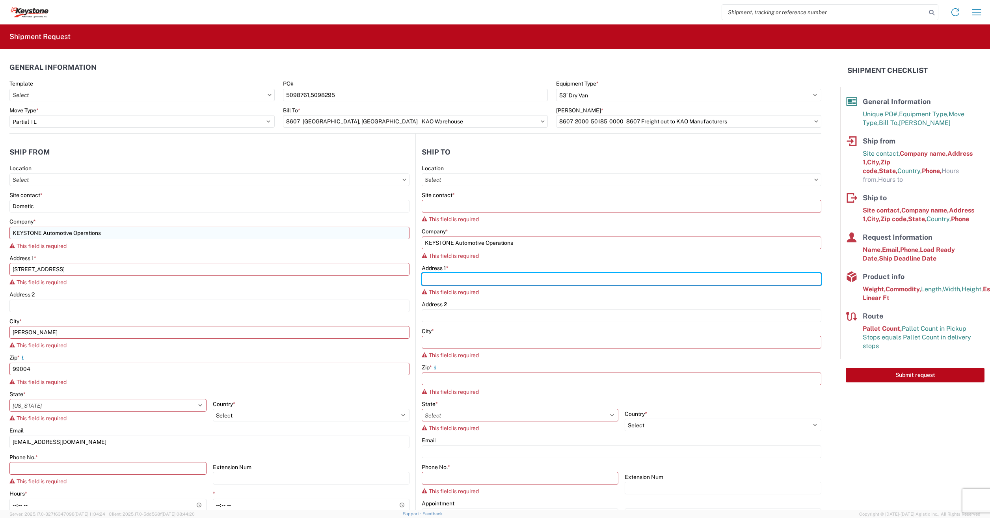
type input "[STREET_ADDRESS]"
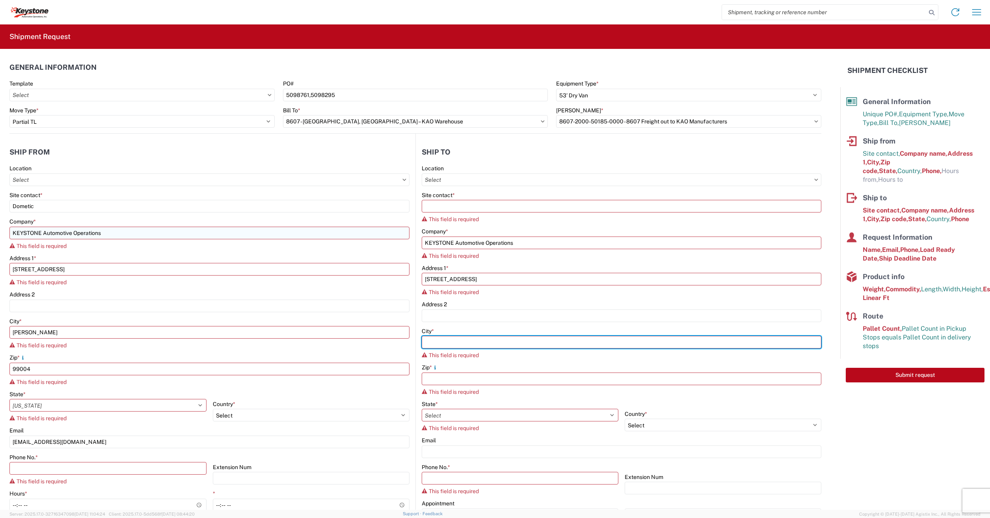
type input "[PERSON_NAME]"
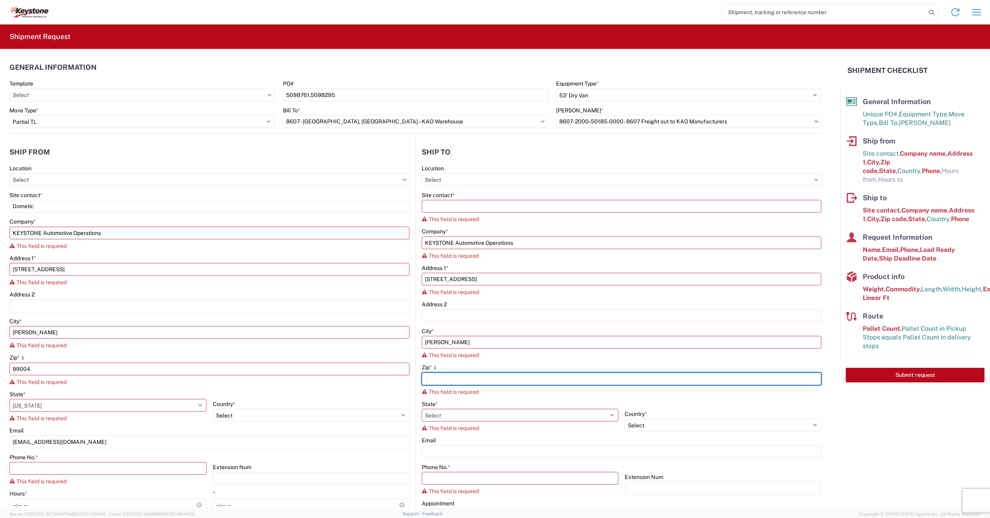
type input "99004"
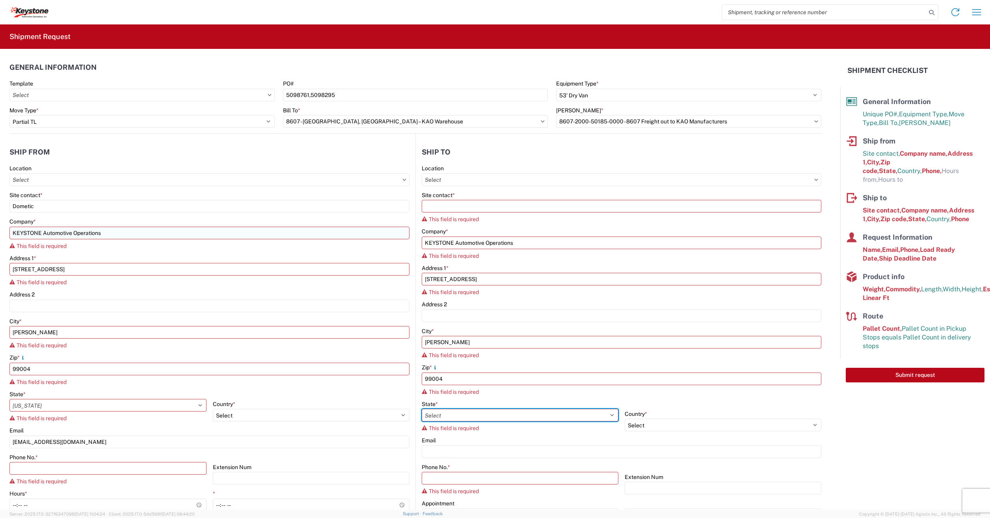
select select "WA"
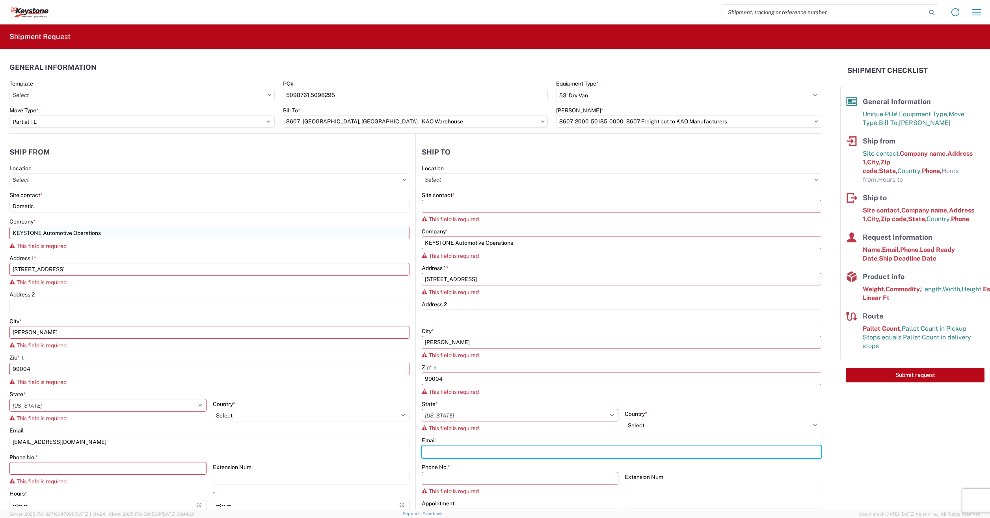
type input "[EMAIL_ADDRESS][DOMAIN_NAME]"
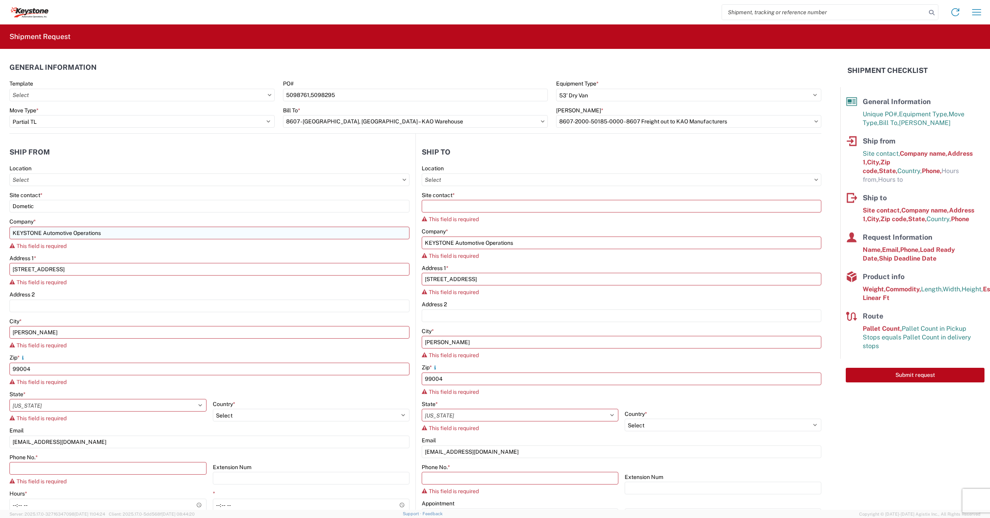
type input "[PERSON_NAME]"
type input "[EMAIL_ADDRESS][DOMAIN_NAME]"
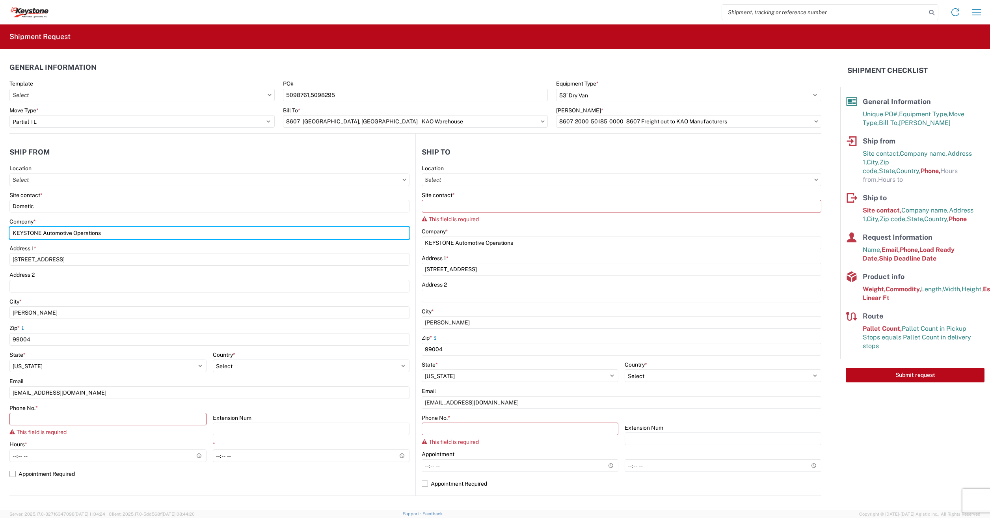
type input "Dometic"
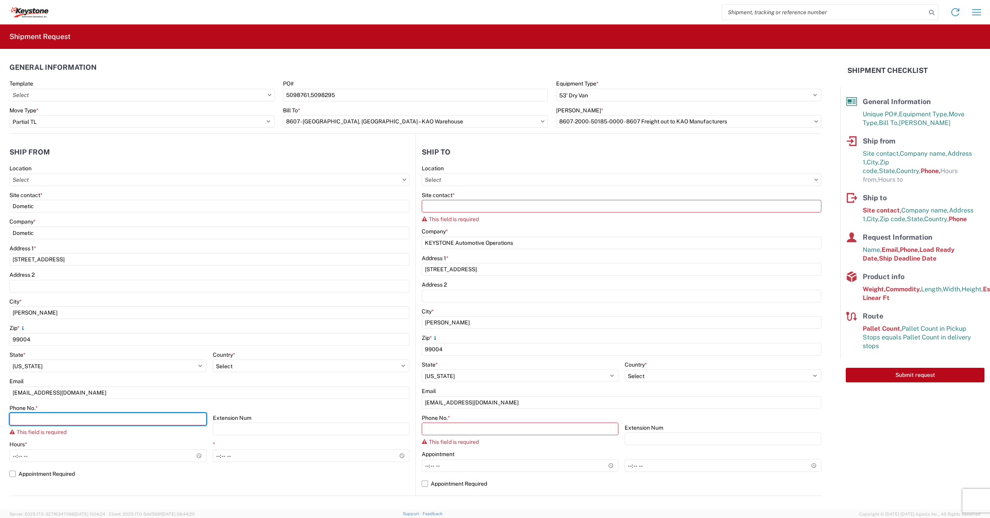
type input "3304395548"
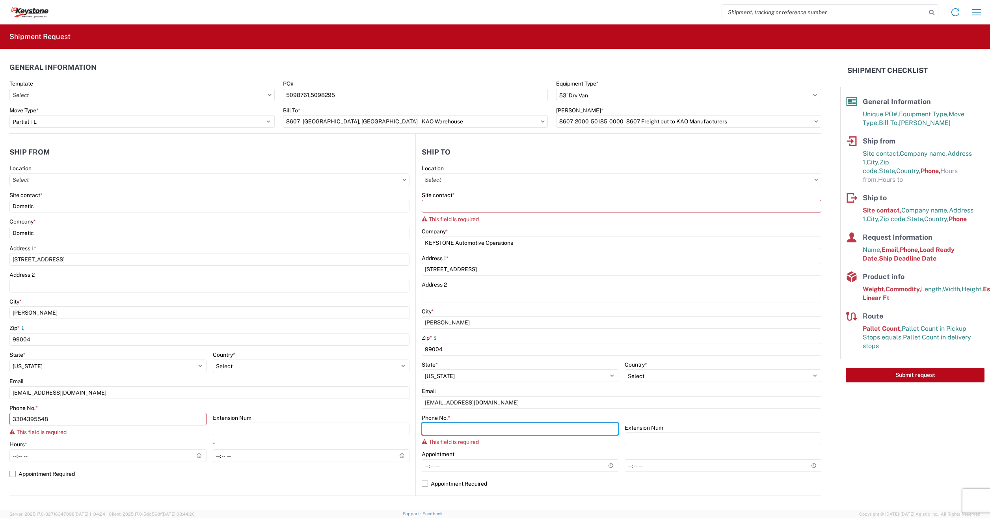
type input "6150000000"
type input "3304395548"
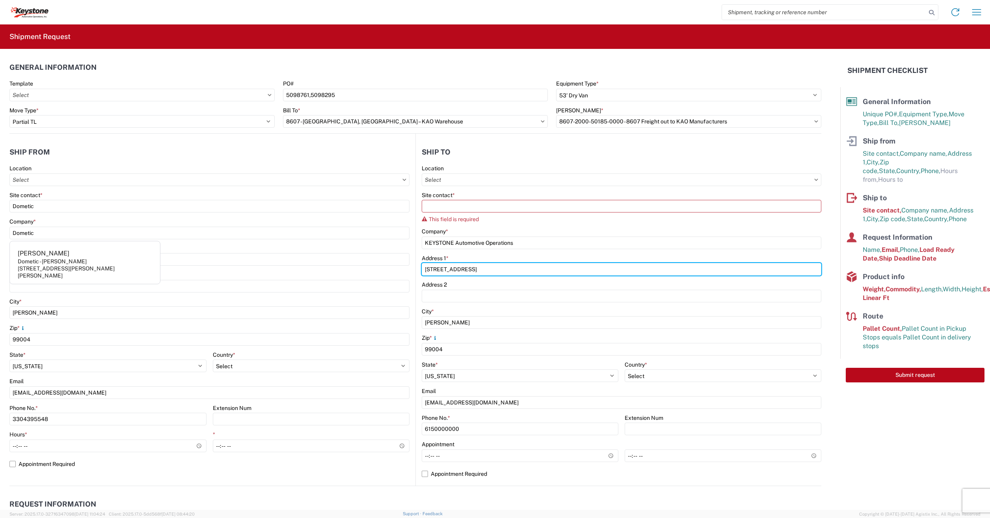
drag, startPoint x: 490, startPoint y: 270, endPoint x: 358, endPoint y: 269, distance: 131.7
click at [358, 269] on div "Ship from Location Site contact * Dometic Company * Dometic Address [STREET_ADD…" at bounding box center [415, 310] width 812 height 352
type input "[STREET_ADDRESS][PERSON_NAME]"
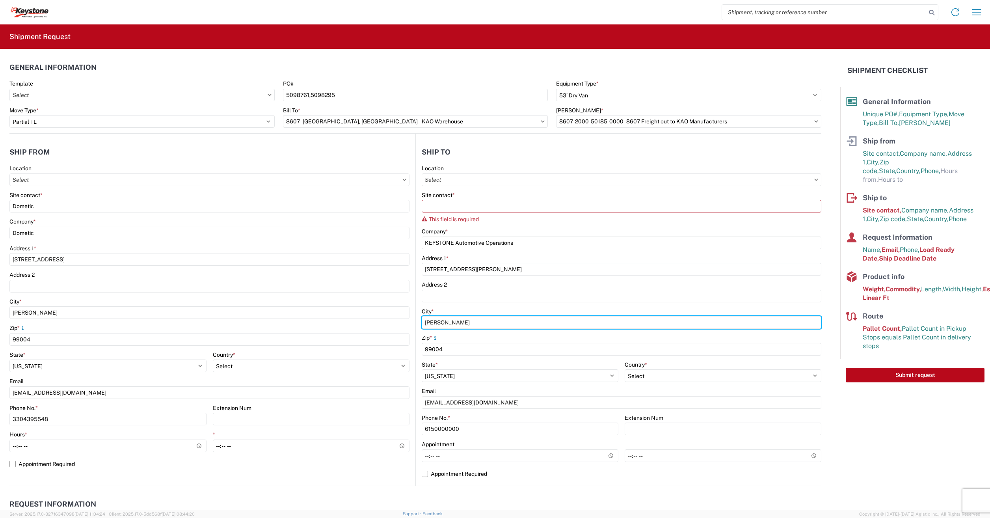
drag, startPoint x: 448, startPoint y: 322, endPoint x: 380, endPoint y: 325, distance: 67.5
click at [381, 325] on div "Ship from Location Site contact * Dometic Company * Dometic Address [STREET_ADD…" at bounding box center [415, 310] width 812 height 352
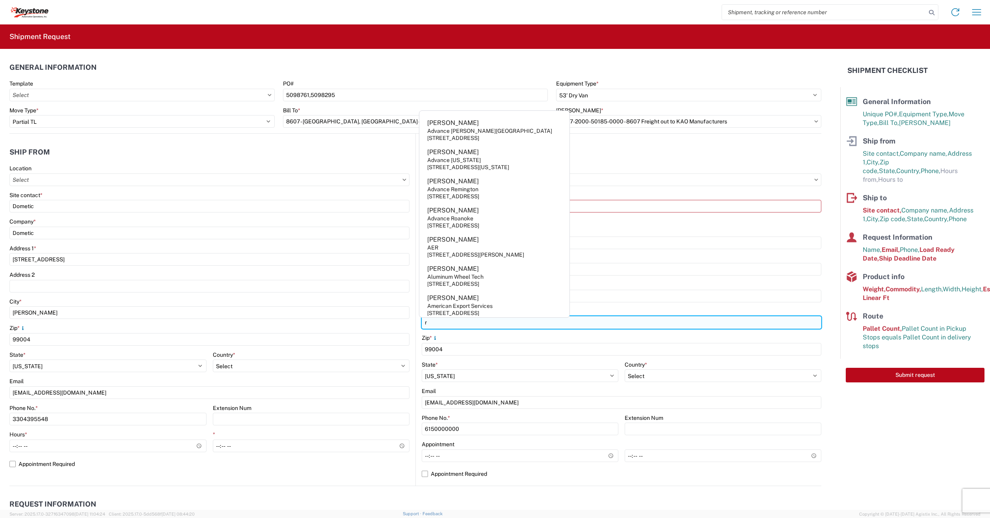
type input "[GEOGRAPHIC_DATA]"
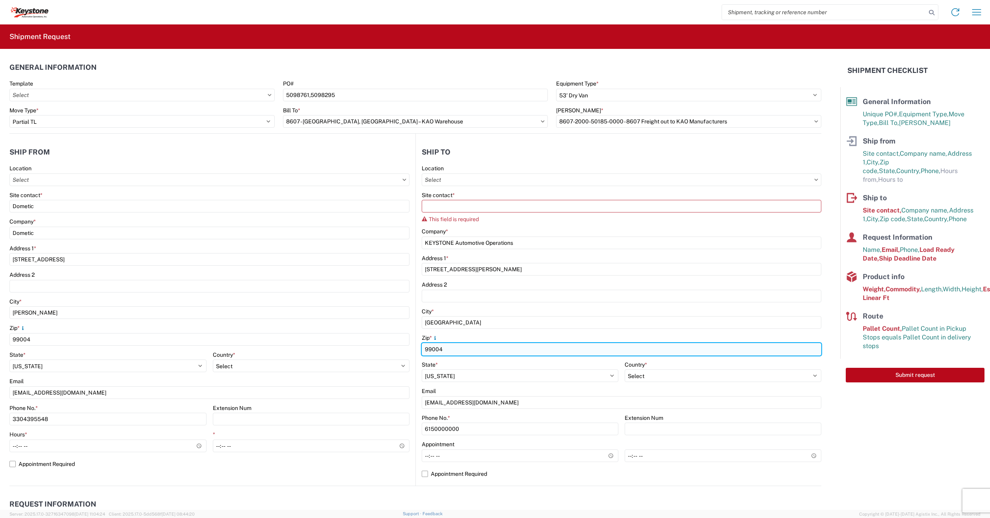
click at [410, 346] on input "99004" at bounding box center [209, 339] width 400 height 13
type input "9"
type input "48193"
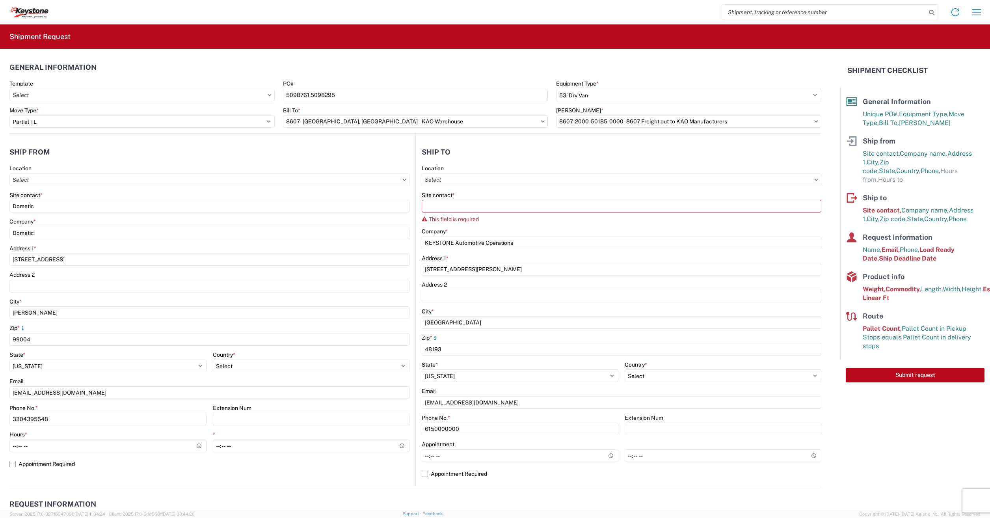
click at [480, 309] on div "City *" at bounding box center [622, 311] width 400 height 7
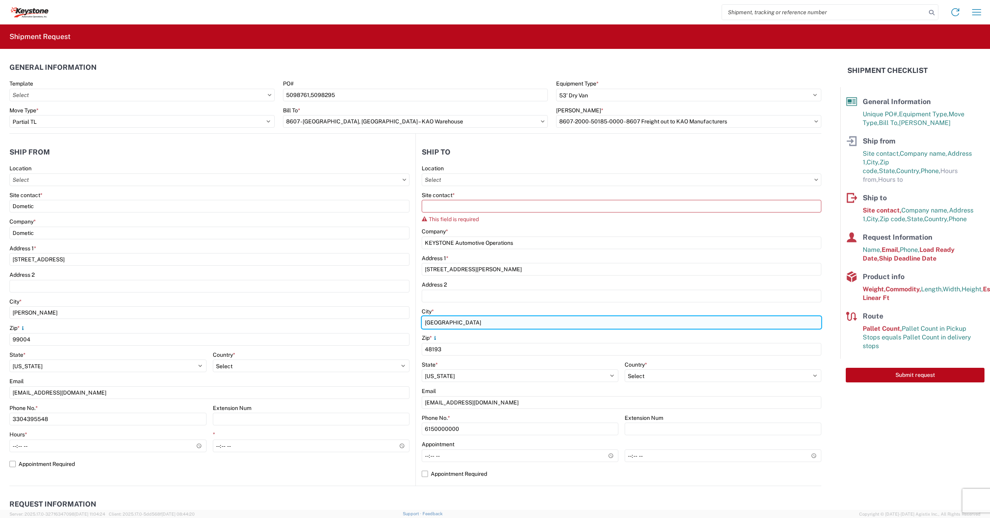
click at [410, 319] on input "[GEOGRAPHIC_DATA]" at bounding box center [209, 312] width 400 height 13
type input "RIVERVIEW"
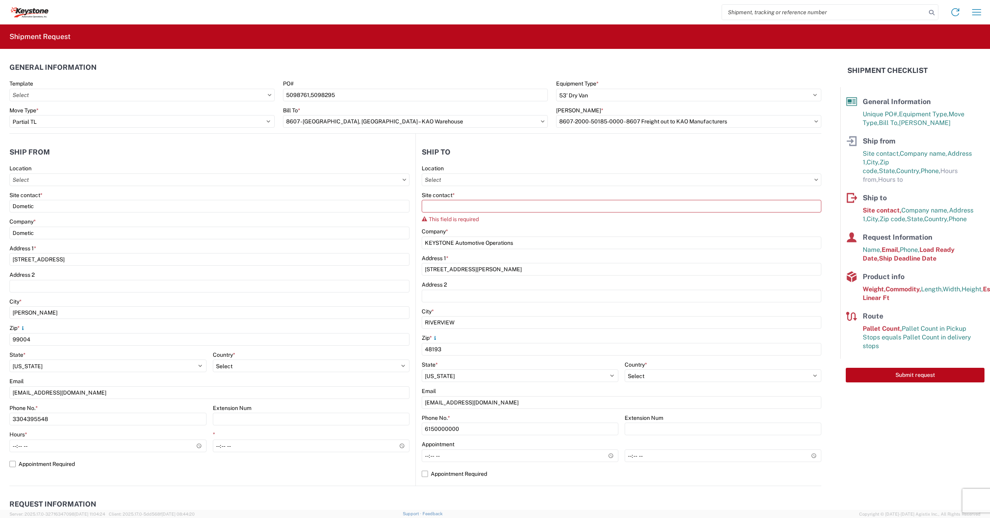
click at [608, 363] on div "State *" at bounding box center [520, 364] width 197 height 7
click at [207, 372] on select "Select [US_STATE] [US_STATE] [US_STATE] [US_STATE] Armed Forces Americas Armed …" at bounding box center [107, 366] width 197 height 13
select select "MI"
click at [207, 369] on select "Select [US_STATE] [US_STATE] [US_STATE] [US_STATE] Armed Forces Americas Armed …" at bounding box center [107, 366] width 197 height 13
click at [207, 372] on select "Select [US_STATE] [US_STATE] [US_STATE] [US_STATE] Armed Forces Americas Armed …" at bounding box center [107, 366] width 197 height 13
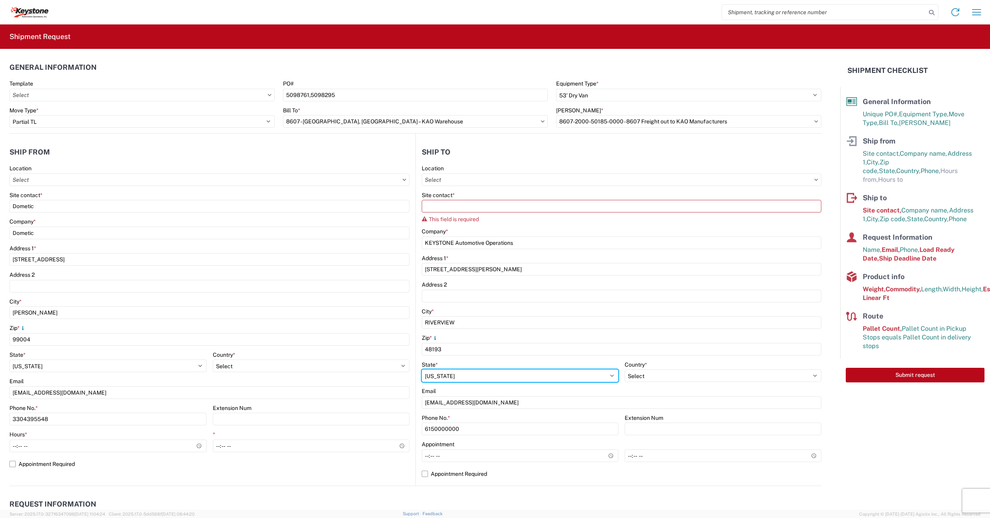
click at [207, 369] on select "Select [US_STATE] [US_STATE] [US_STATE] [US_STATE] Armed Forces Americas Armed …" at bounding box center [107, 366] width 197 height 13
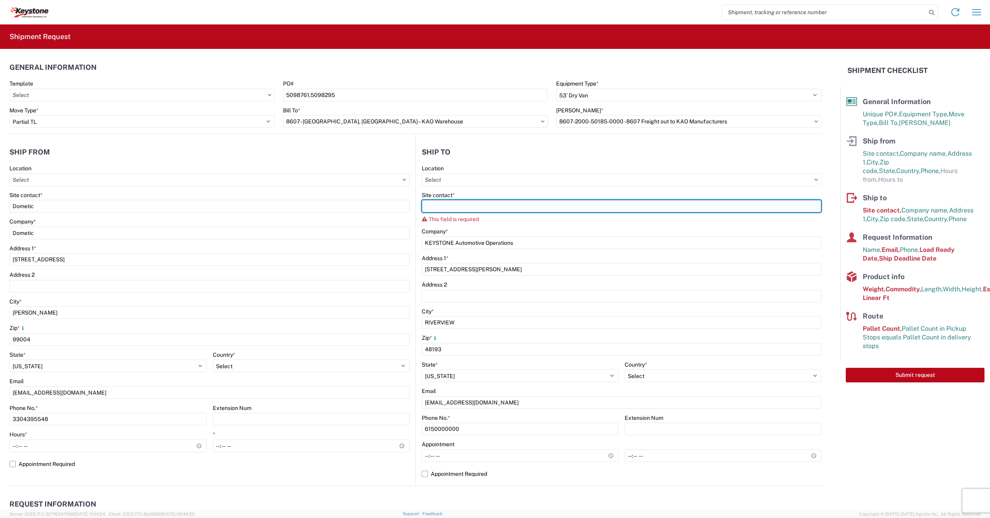
click at [448, 209] on input "Site contact *" at bounding box center [622, 206] width 400 height 13
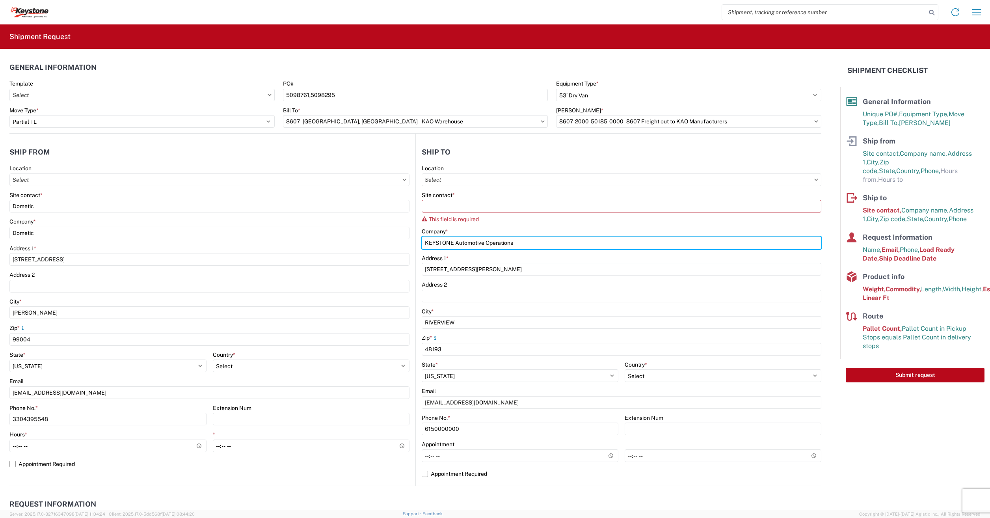
drag, startPoint x: 525, startPoint y: 245, endPoint x: 417, endPoint y: 246, distance: 108.4
click at [417, 246] on main "Location Site contact * This field is required Company * KEYSTONE Automotive Op…" at bounding box center [619, 325] width 406 height 321
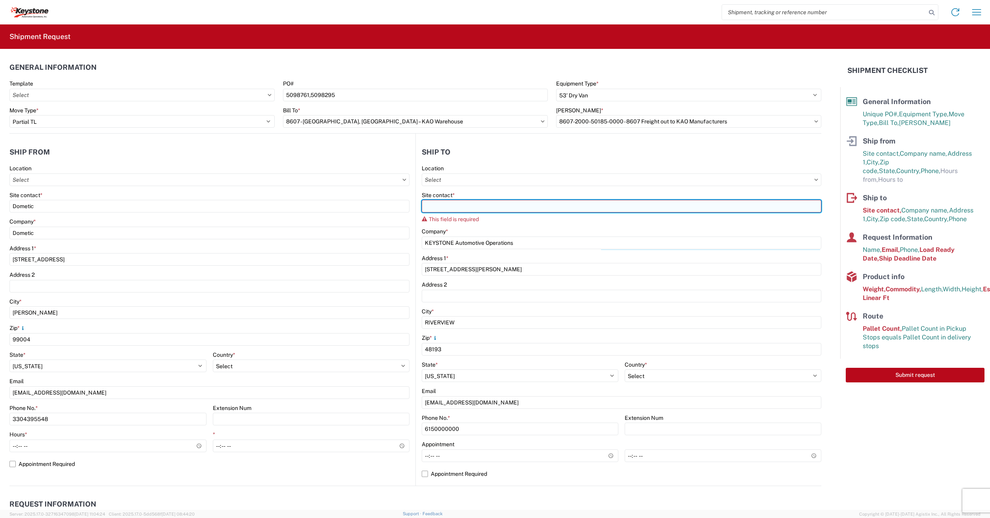
click at [441, 206] on input "Site contact *" at bounding box center [622, 206] width 400 height 13
paste input "KEYSTONE Automotive Operations"
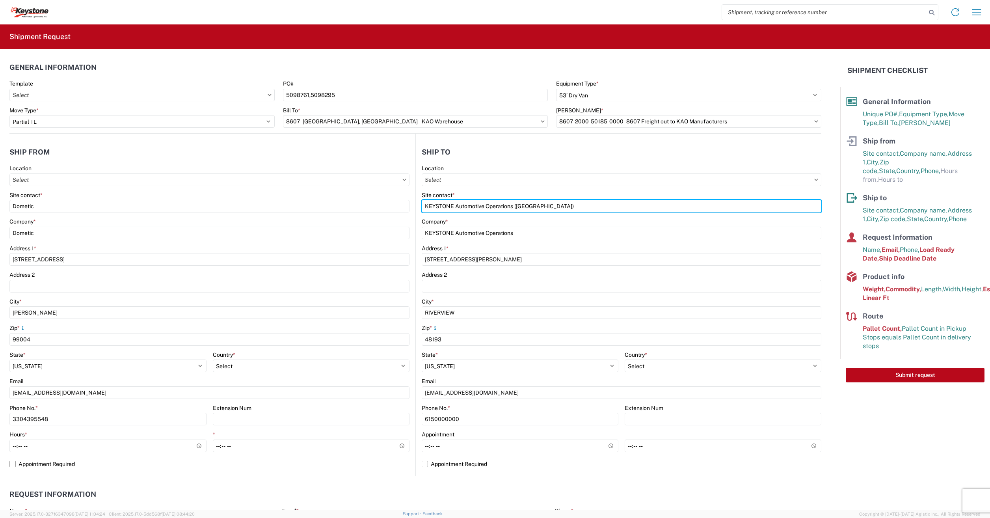
type input "KEYSTONE Automotive Operations ([GEOGRAPHIC_DATA])"
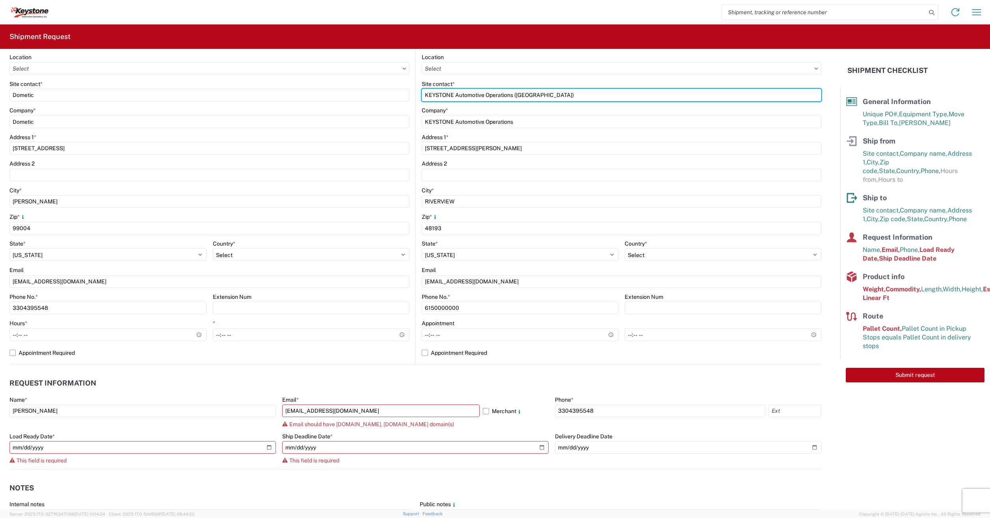
scroll to position [118, 0]
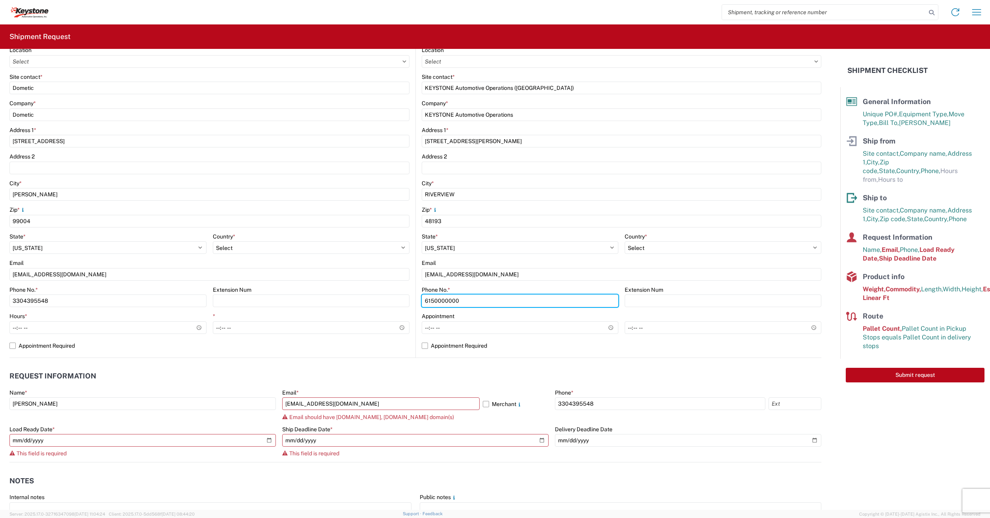
drag, startPoint x: 459, startPoint y: 299, endPoint x: 406, endPoint y: 287, distance: 54.1
click at [406, 287] on div "Ship from Location Site contact * Dometic Company * Dometic Address [STREET_ADD…" at bounding box center [415, 186] width 812 height 343
paste input "[PHONE_NUMBER]"
type input "[PHONE_NUMBER]"
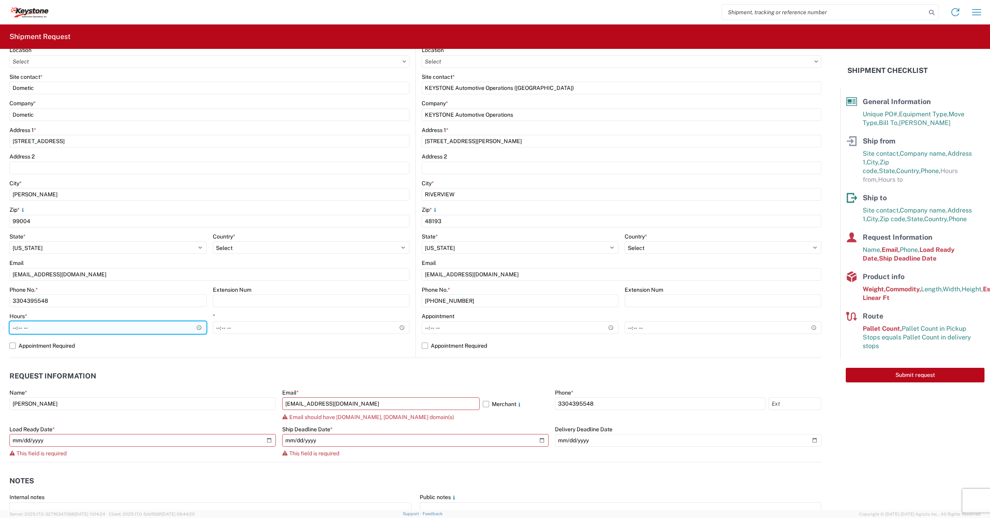
click at [76, 324] on input "Hours *" at bounding box center [107, 327] width 197 height 13
click at [199, 330] on input "Hours *" at bounding box center [107, 327] width 197 height 13
type input "06:00"
click at [211, 367] on agx-request-info "Request Information Name * [PERSON_NAME] Email * [EMAIL_ADDRESS][DOMAIN_NAME] M…" at bounding box center [415, 410] width 812 height 104
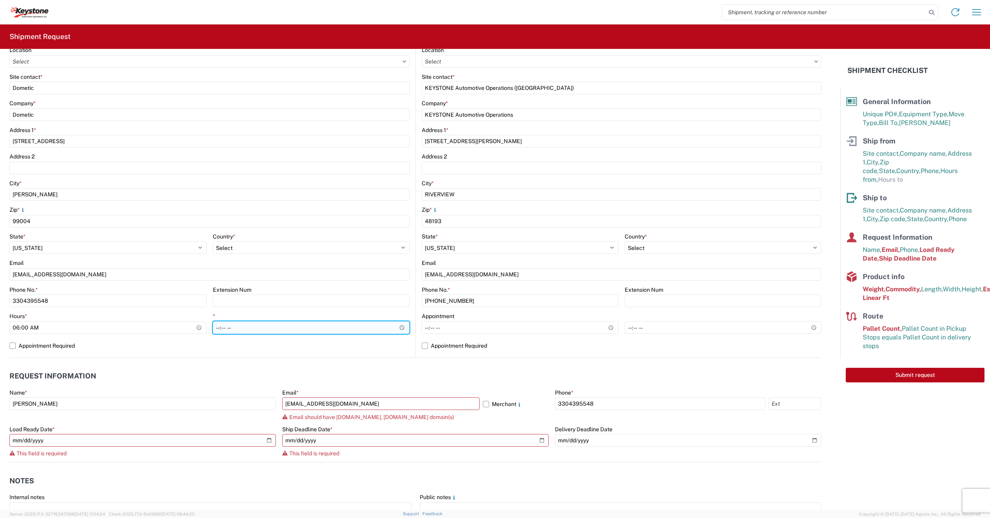
click at [250, 332] on input "*" at bounding box center [311, 327] width 197 height 13
click at [395, 329] on input "*" at bounding box center [311, 327] width 197 height 13
type input "15:30"
click at [379, 376] on header "Request Information" at bounding box center [415, 376] width 812 height 18
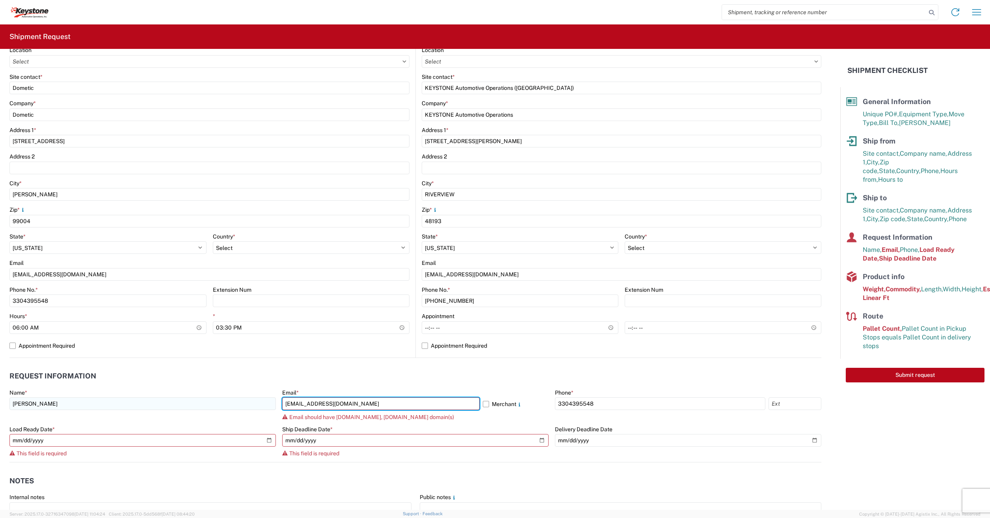
drag, startPoint x: 431, startPoint y: 408, endPoint x: 181, endPoint y: 403, distance: 250.0
click at [181, 403] on div "Name * [PERSON_NAME] Email * [EMAIL_ADDRESS][DOMAIN_NAME] Merchant Email should…" at bounding box center [415, 425] width 812 height 73
type input "D"
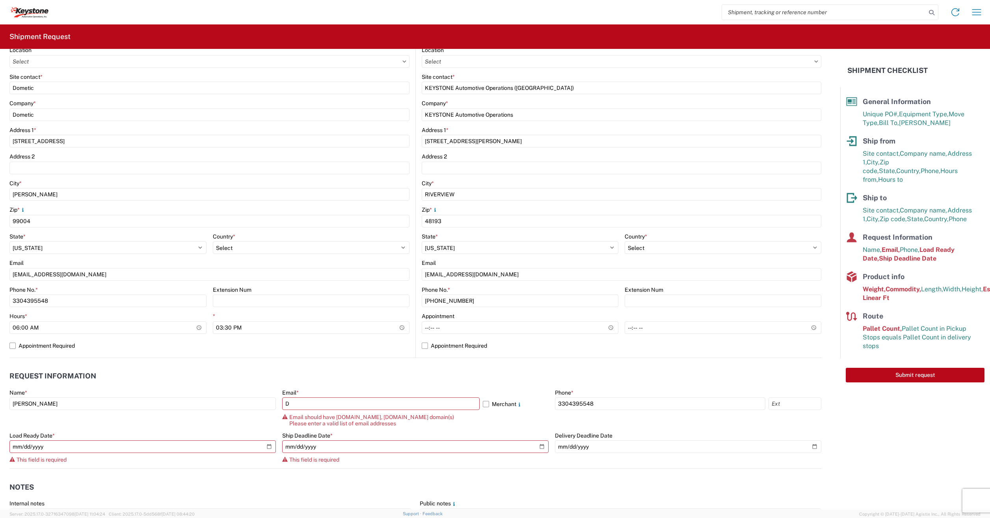
click at [221, 474] on agx-notes "Notes Internal notes Public notes Quote only" at bounding box center [415, 511] width 812 height 85
click at [322, 404] on input "D" at bounding box center [380, 403] width 197 height 13
type input "D"
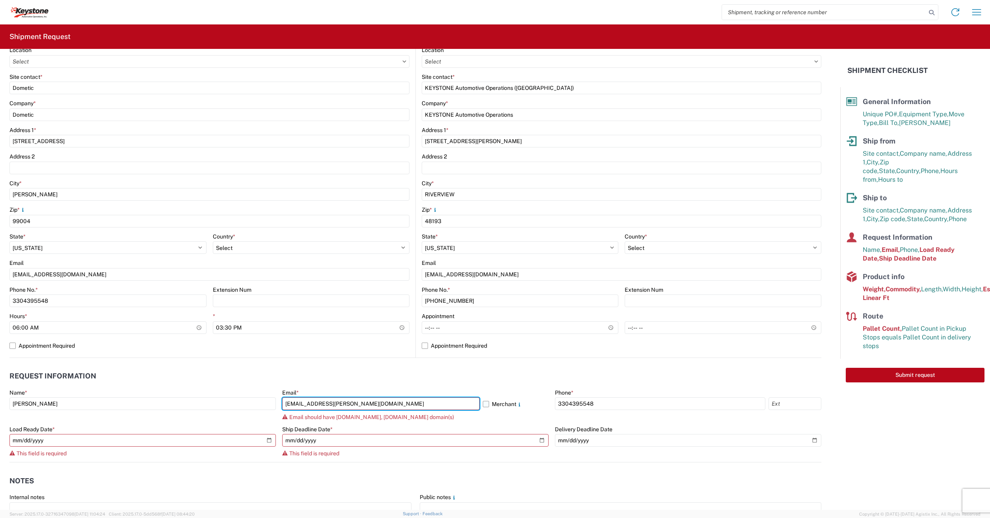
type input "[EMAIL_ADDRESS][PERSON_NAME][DOMAIN_NAME]"
click at [484, 406] on label "Merchant" at bounding box center [516, 403] width 66 height 13
click at [0, 0] on input "Merchant" at bounding box center [0, 0] width 0 height 0
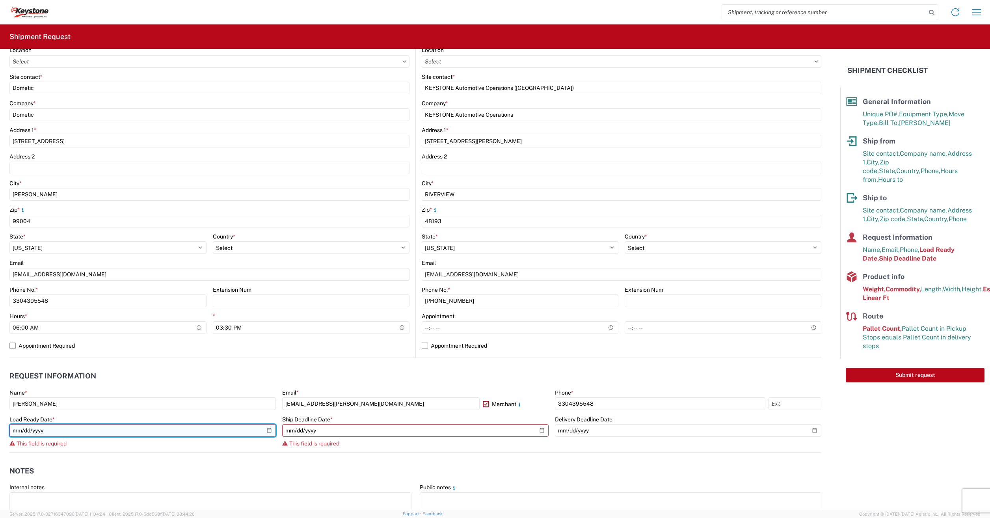
click at [268, 430] on input "date" at bounding box center [142, 430] width 266 height 13
click at [267, 429] on input "[DATE]" at bounding box center [142, 430] width 266 height 13
type input "[DATE]"
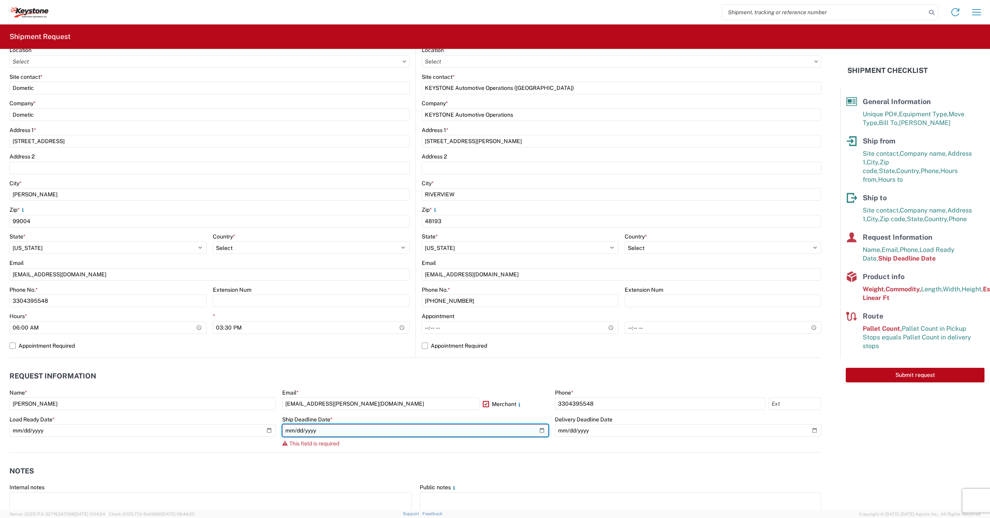
click at [540, 430] on input "date" at bounding box center [415, 430] width 266 height 13
click at [536, 432] on input "[DATE]" at bounding box center [415, 430] width 266 height 13
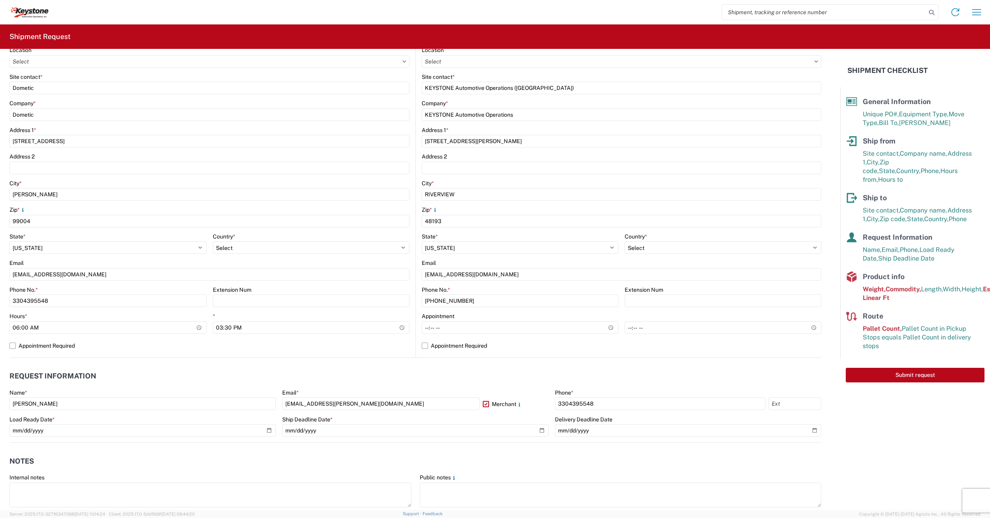
click at [354, 455] on header "Notes" at bounding box center [415, 461] width 812 height 18
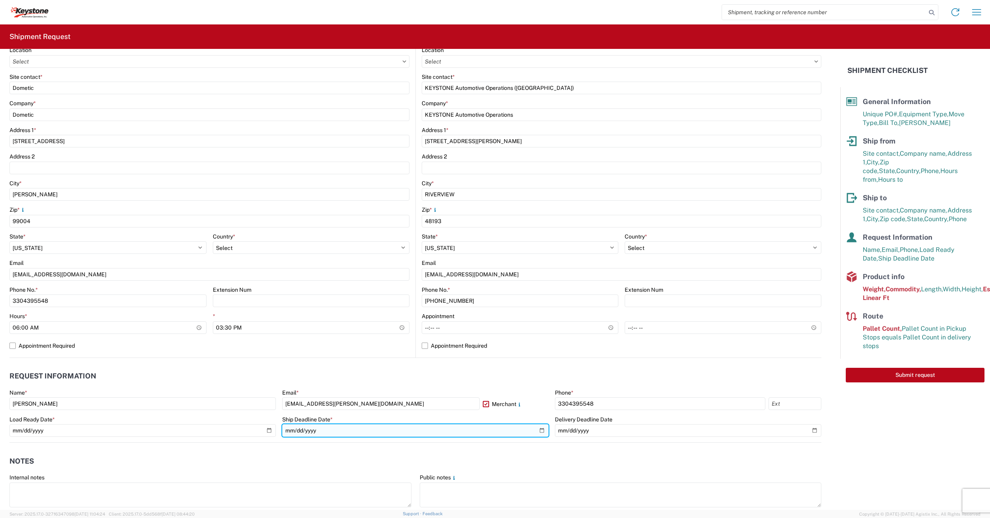
click at [539, 431] on input "[DATE]" at bounding box center [415, 430] width 266 height 13
type input "[DATE]"
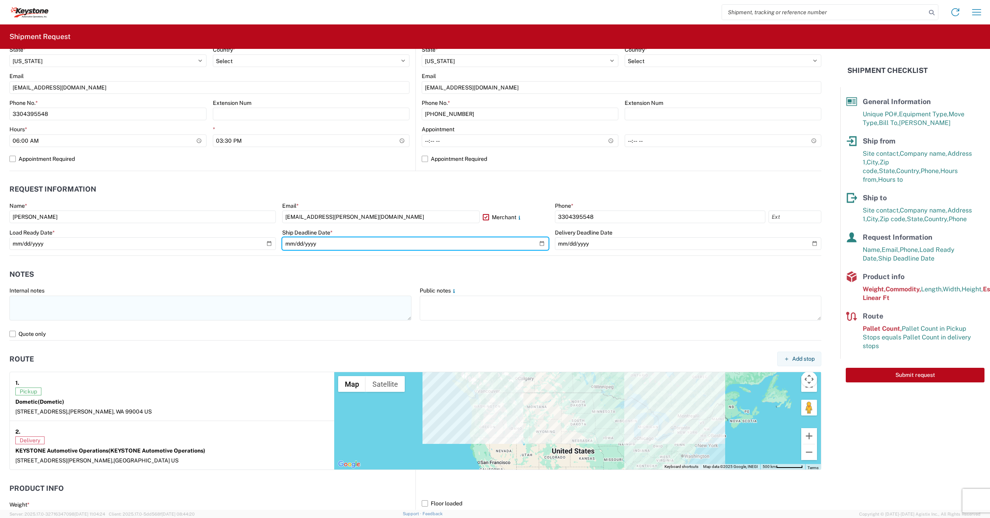
scroll to position [355, 0]
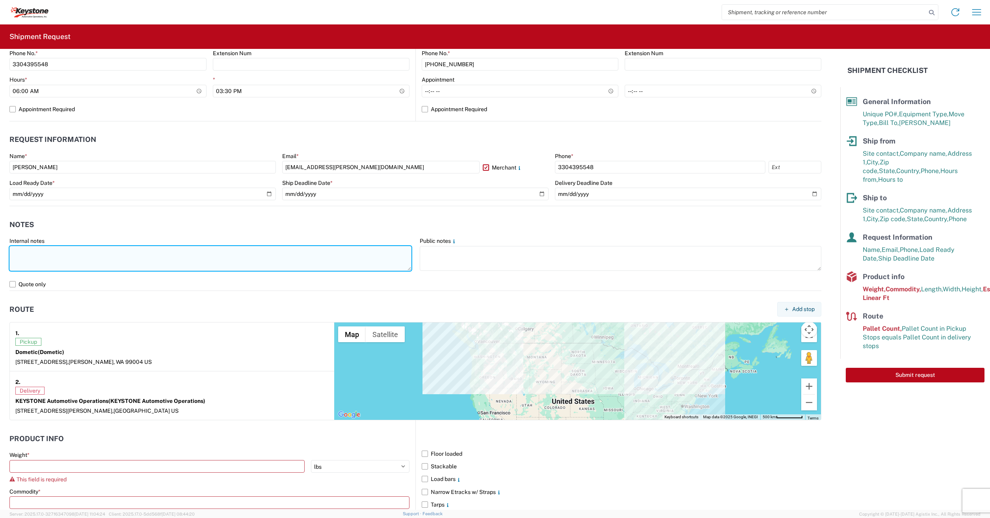
click at [27, 254] on textarea at bounding box center [210, 258] width 402 height 25
type textarea "8 Pallets 2 Awnings"
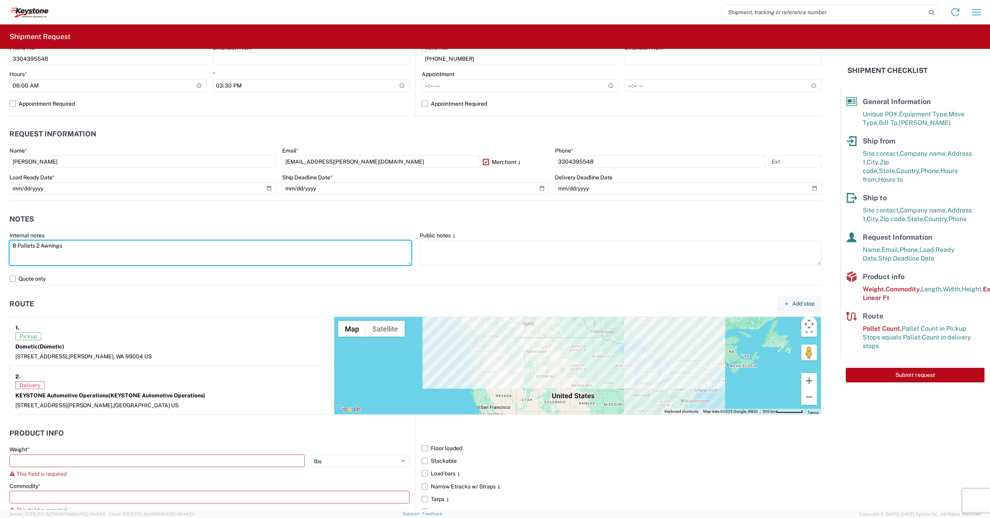
scroll to position [278, 0]
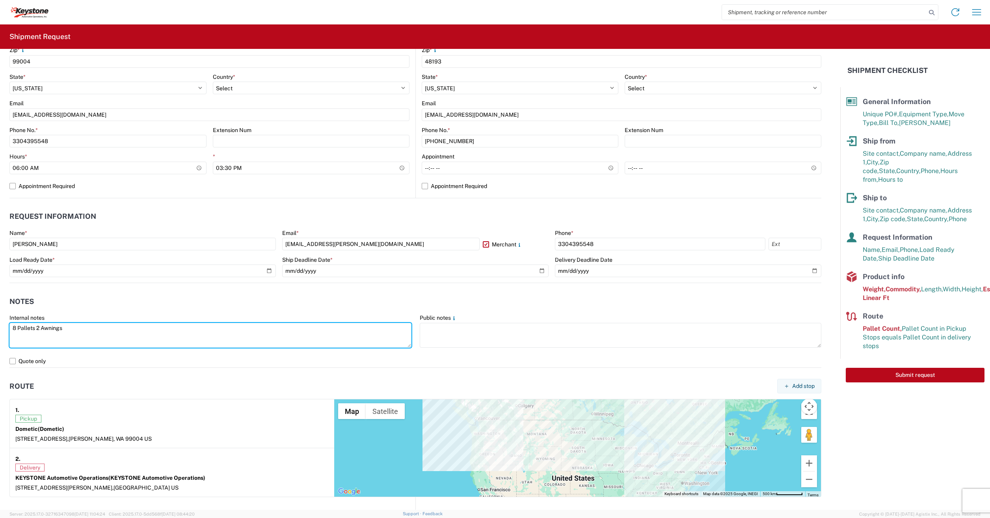
drag, startPoint x: 58, startPoint y: 329, endPoint x: 7, endPoint y: 331, distance: 51.3
click at [0, 330] on html "Home Shipment request Shipment tracking Shipment Request General Information Te…" at bounding box center [495, 259] width 990 height 518
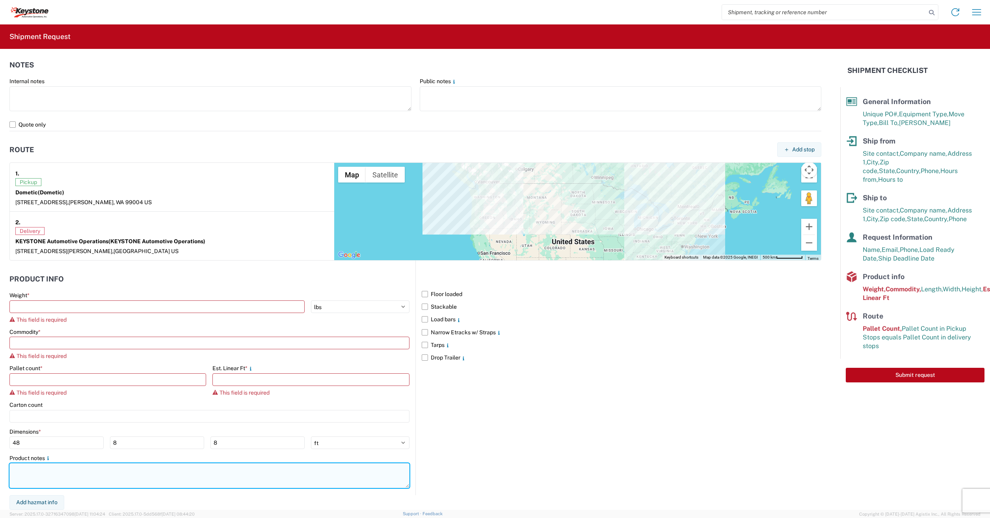
click at [19, 475] on textarea at bounding box center [209, 475] width 400 height 25
paste textarea "8 Pallets 2 Awnings"
type textarea "8 Pallets 2 Awnings"
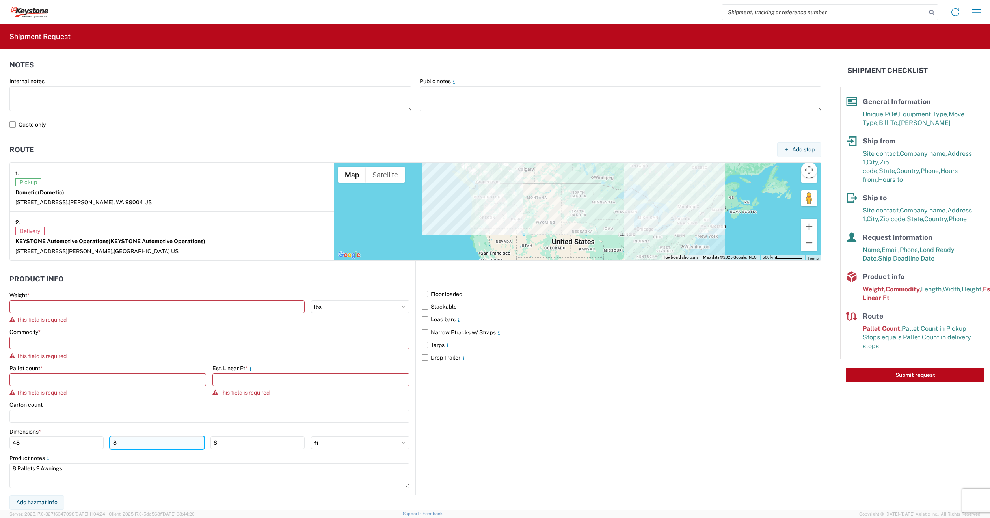
click at [147, 440] on input "8" at bounding box center [157, 442] width 94 height 13
type input "40"
click at [211, 445] on input "8" at bounding box center [258, 442] width 94 height 13
type input "48"
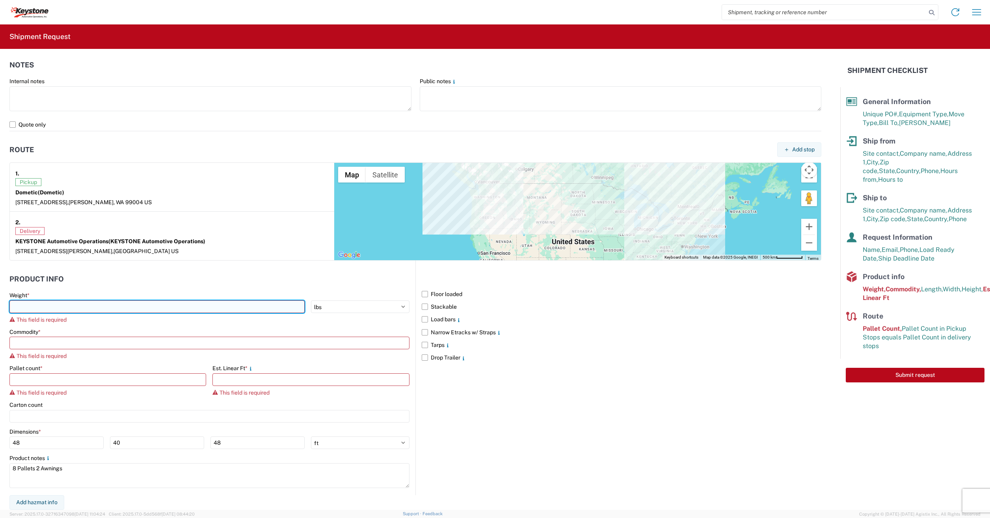
click at [41, 309] on input "number" at bounding box center [156, 306] width 295 height 13
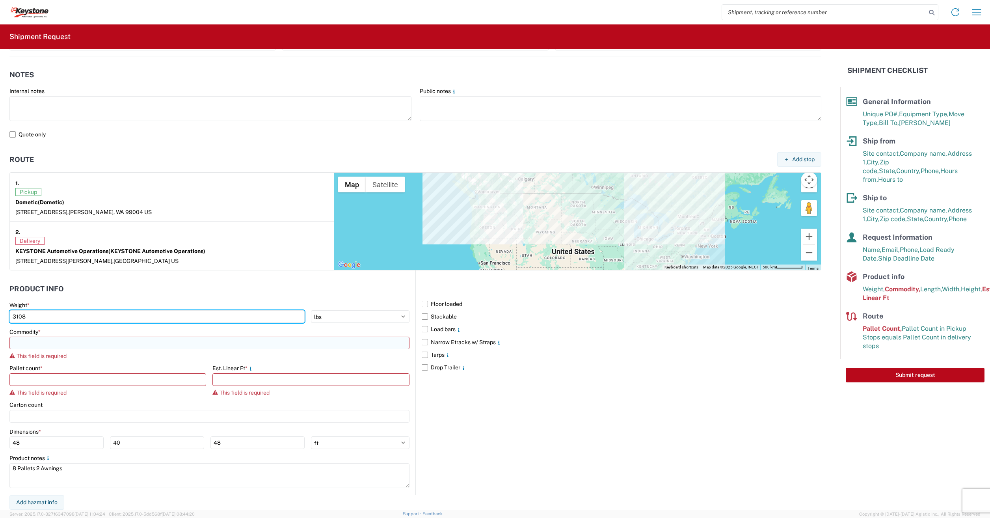
type input "3108"
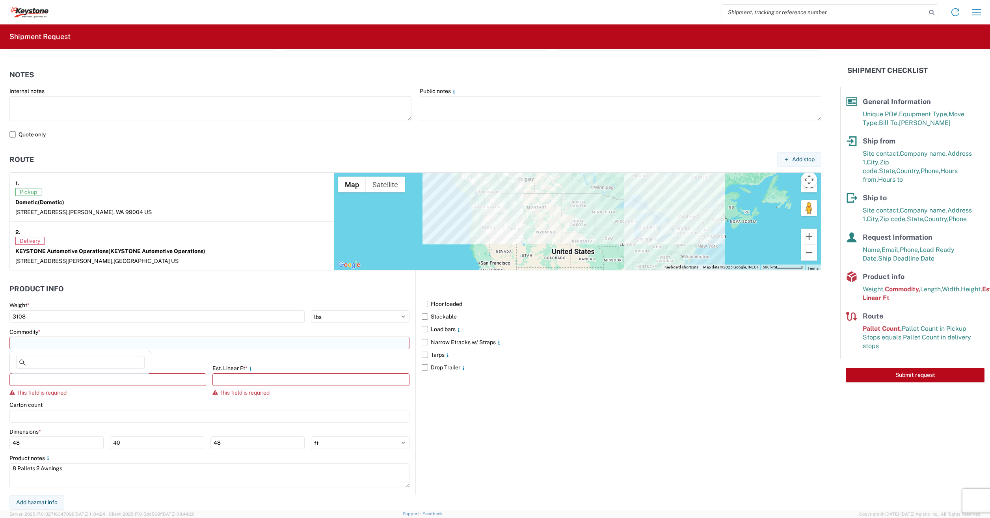
click at [36, 341] on input at bounding box center [209, 343] width 400 height 13
click at [34, 419] on div "General Auto Parts (dry)" at bounding box center [80, 416] width 138 height 13
type input "General Auto Parts (dry)"
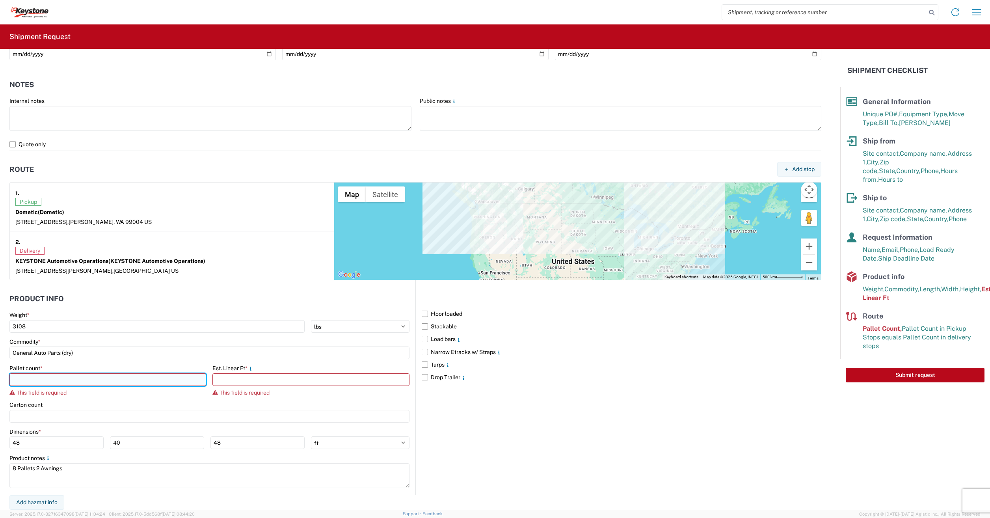
click at [47, 378] on input "number" at bounding box center [107, 379] width 197 height 13
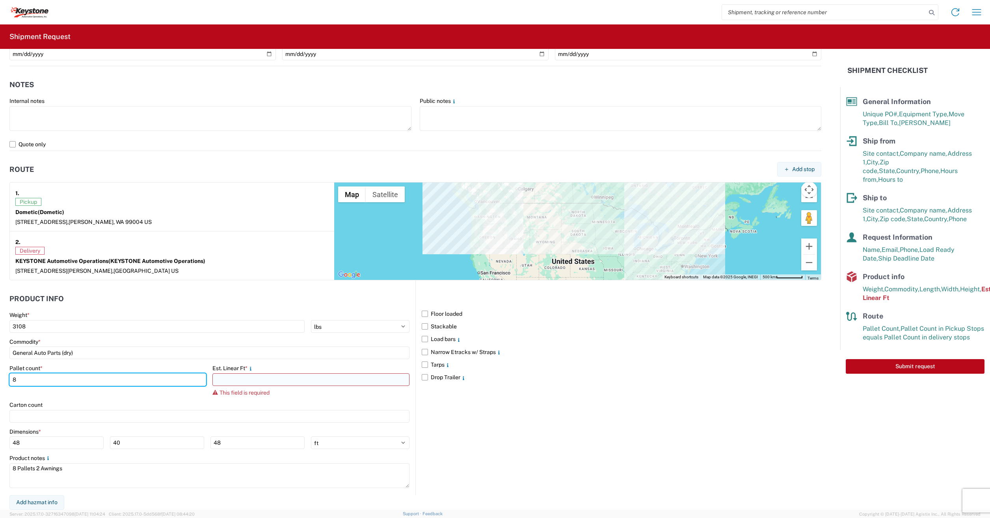
type input "8"
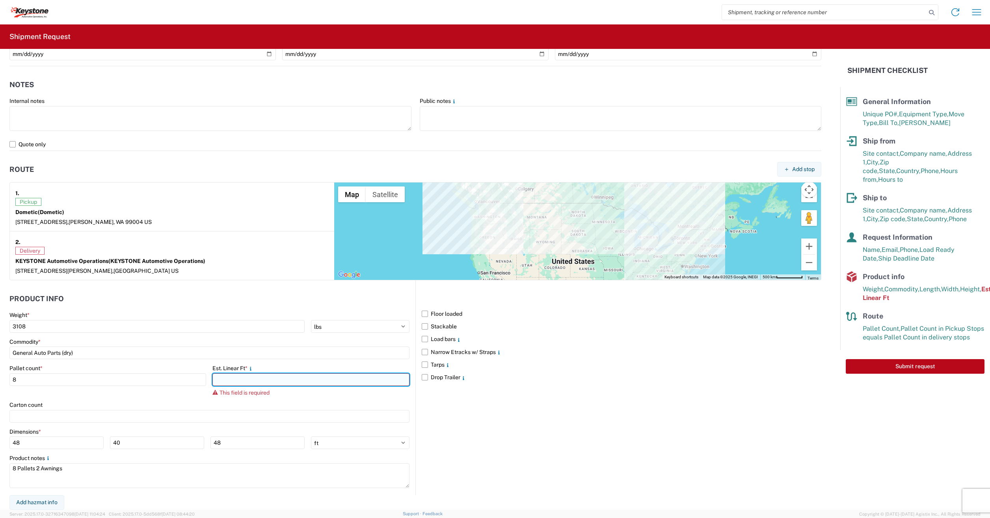
click at [241, 380] on input "number" at bounding box center [310, 379] width 197 height 13
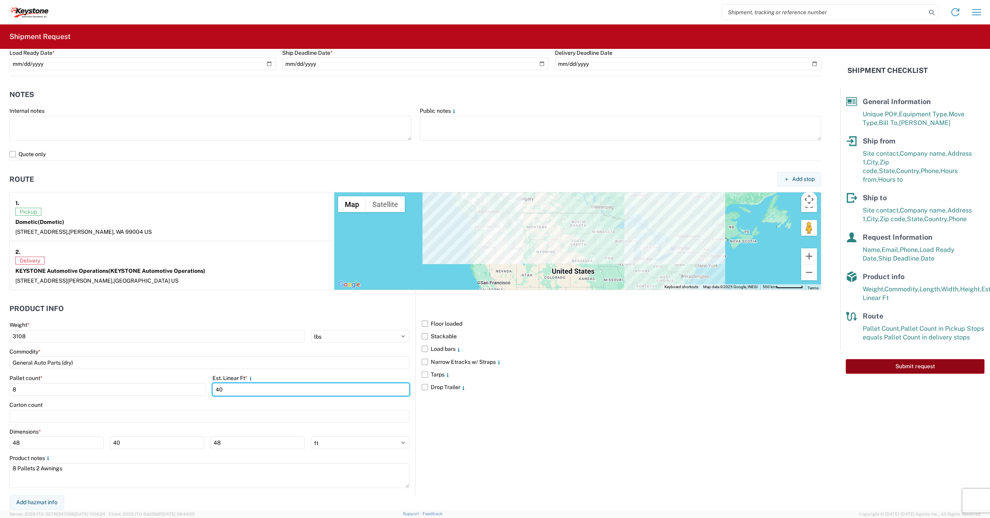
type input "40"
click at [863, 360] on button "Submit request" at bounding box center [915, 366] width 139 height 15
select select "US"
select select "MI"
select select "US"
